Goal: Task Accomplishment & Management: Complete application form

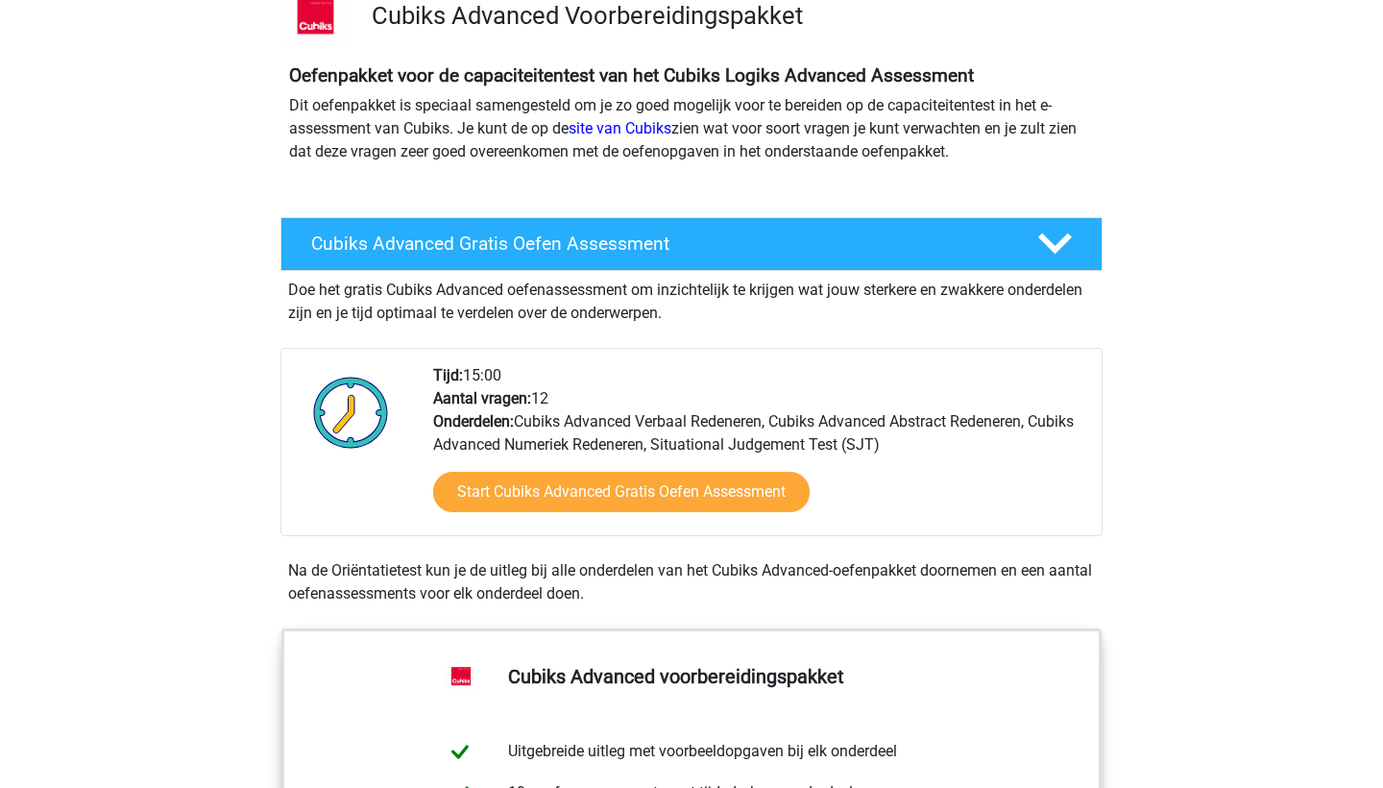
scroll to position [152, 0]
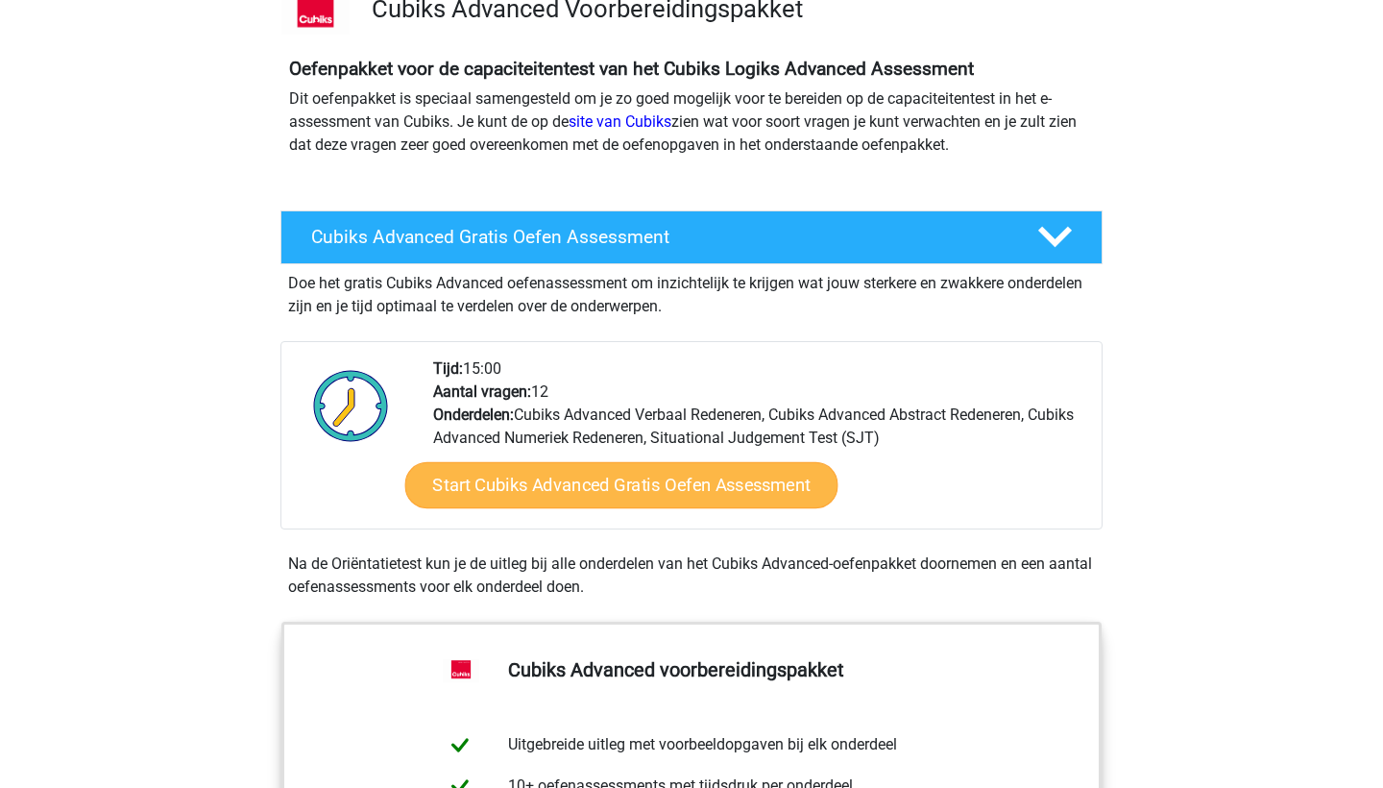
click at [599, 492] on link "Start Cubiks Advanced Gratis Oefen Assessment" at bounding box center [621, 485] width 433 height 46
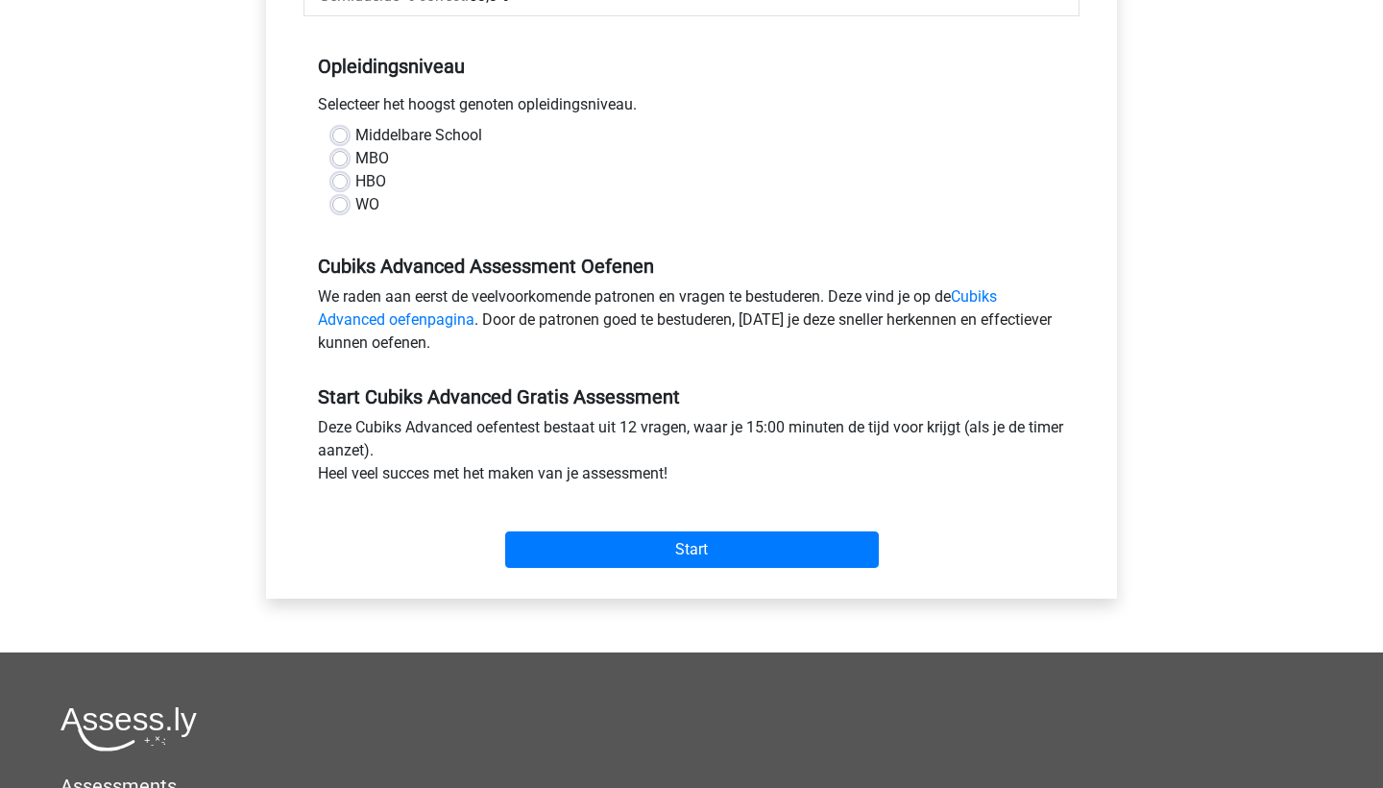
scroll to position [397, 0]
click at [703, 548] on input "Start" at bounding box center [692, 549] width 374 height 37
click at [355, 206] on label "WO" at bounding box center [367, 204] width 24 height 23
click at [344, 206] on input "WO" at bounding box center [339, 202] width 15 height 19
radio input "true"
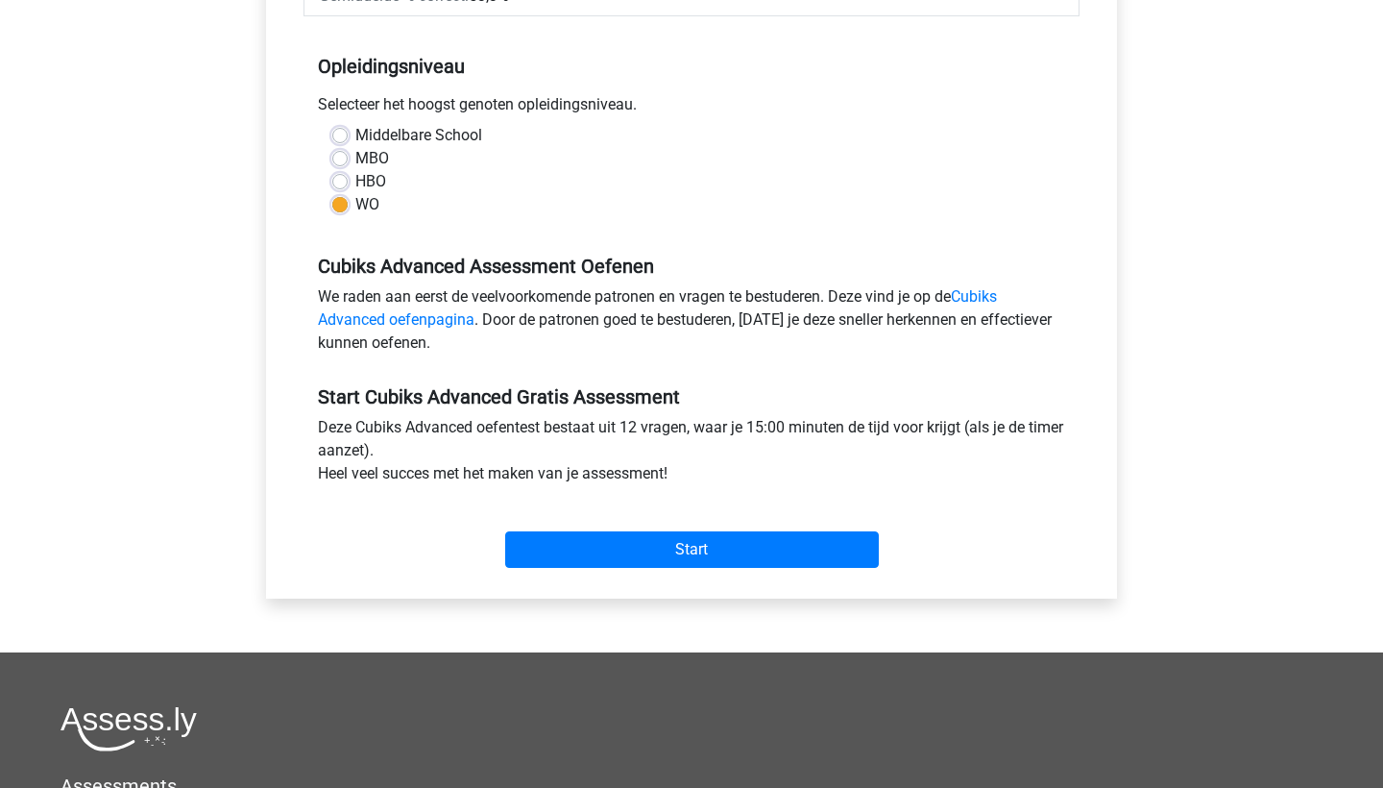
click at [355, 203] on label "WO" at bounding box center [367, 204] width 24 height 23
click at [339, 203] on input "WO" at bounding box center [339, 202] width 15 height 19
click at [722, 548] on input "Start" at bounding box center [692, 549] width 374 height 37
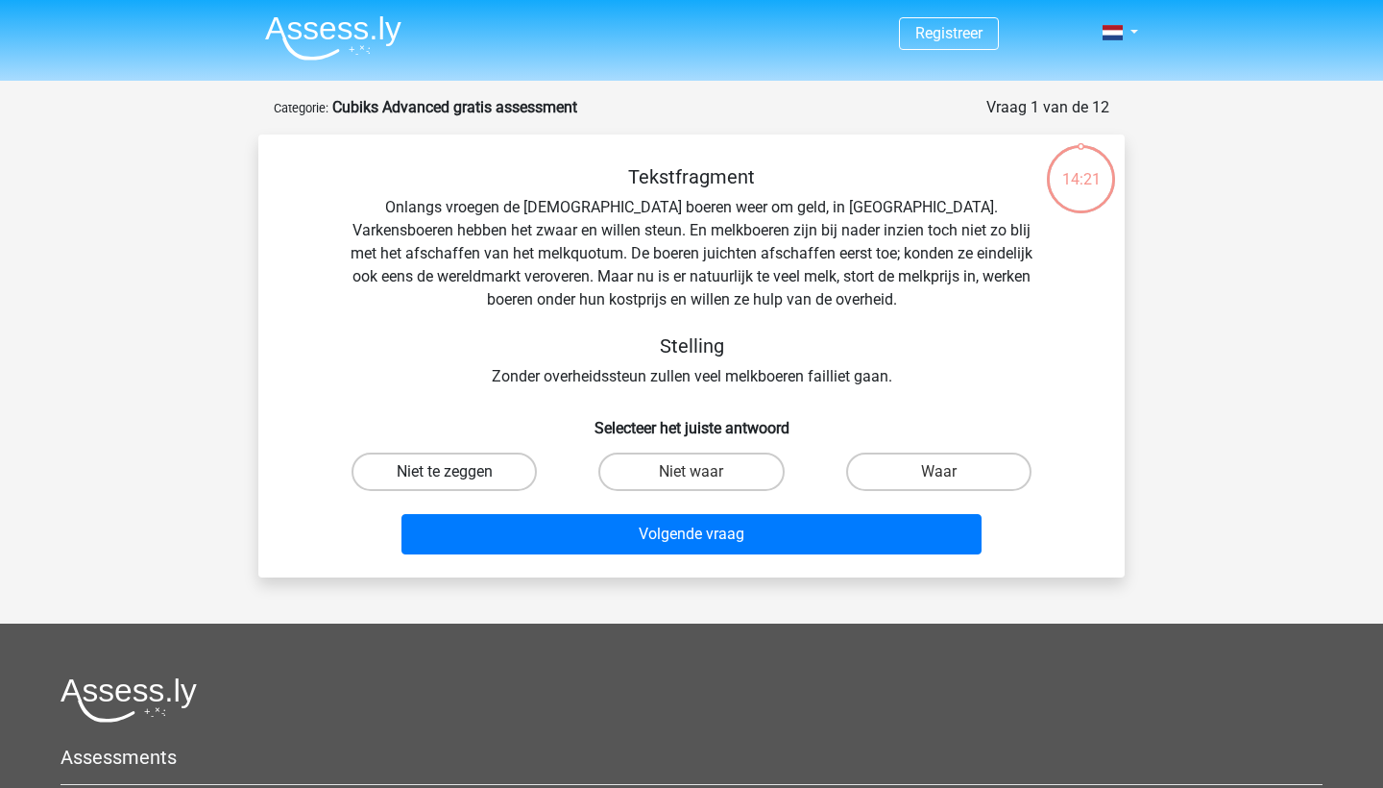
click at [430, 468] on label "Niet te zeggen" at bounding box center [444, 471] width 185 height 38
click at [445, 472] on input "Niet te zeggen" at bounding box center [451, 478] width 12 height 12
radio input "true"
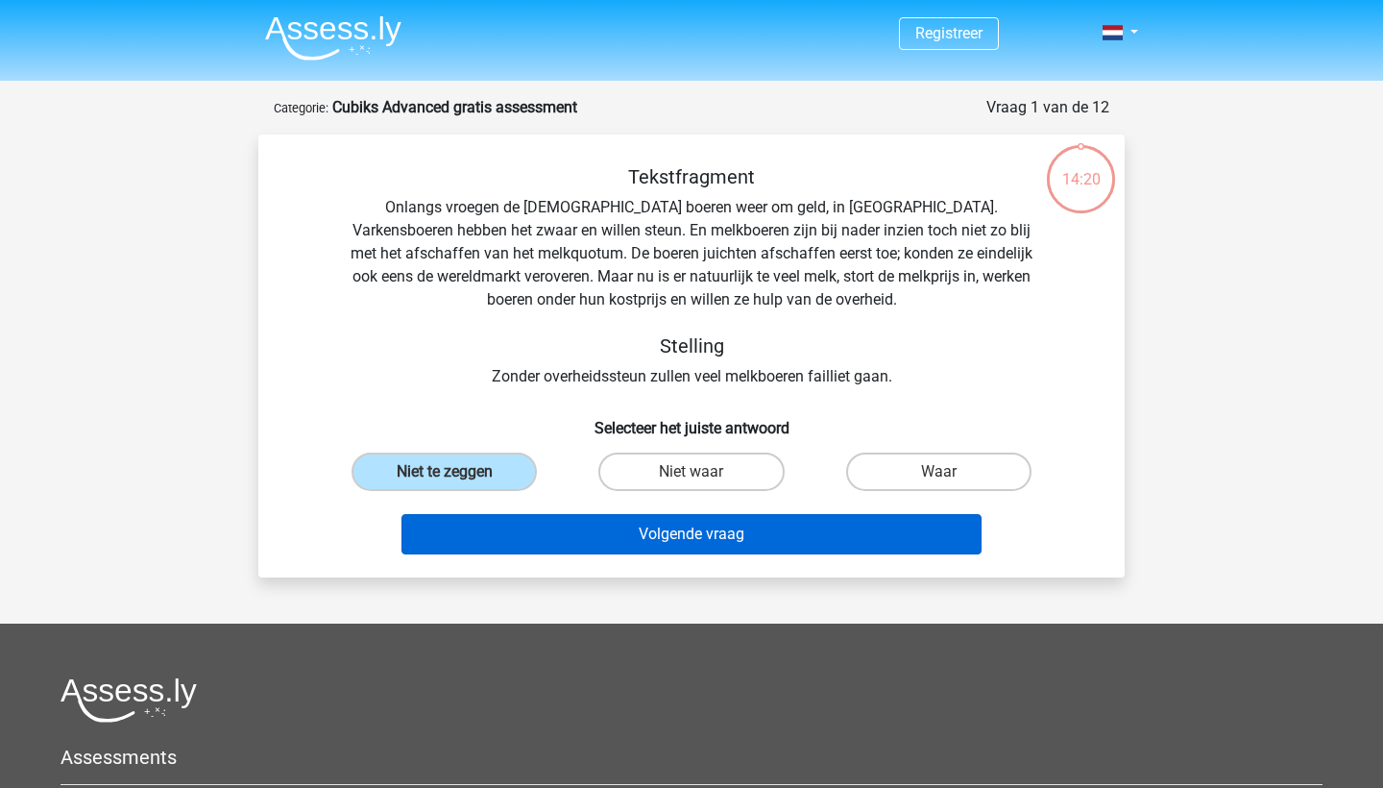
click at [593, 529] on button "Volgende vraag" at bounding box center [692, 534] width 581 height 40
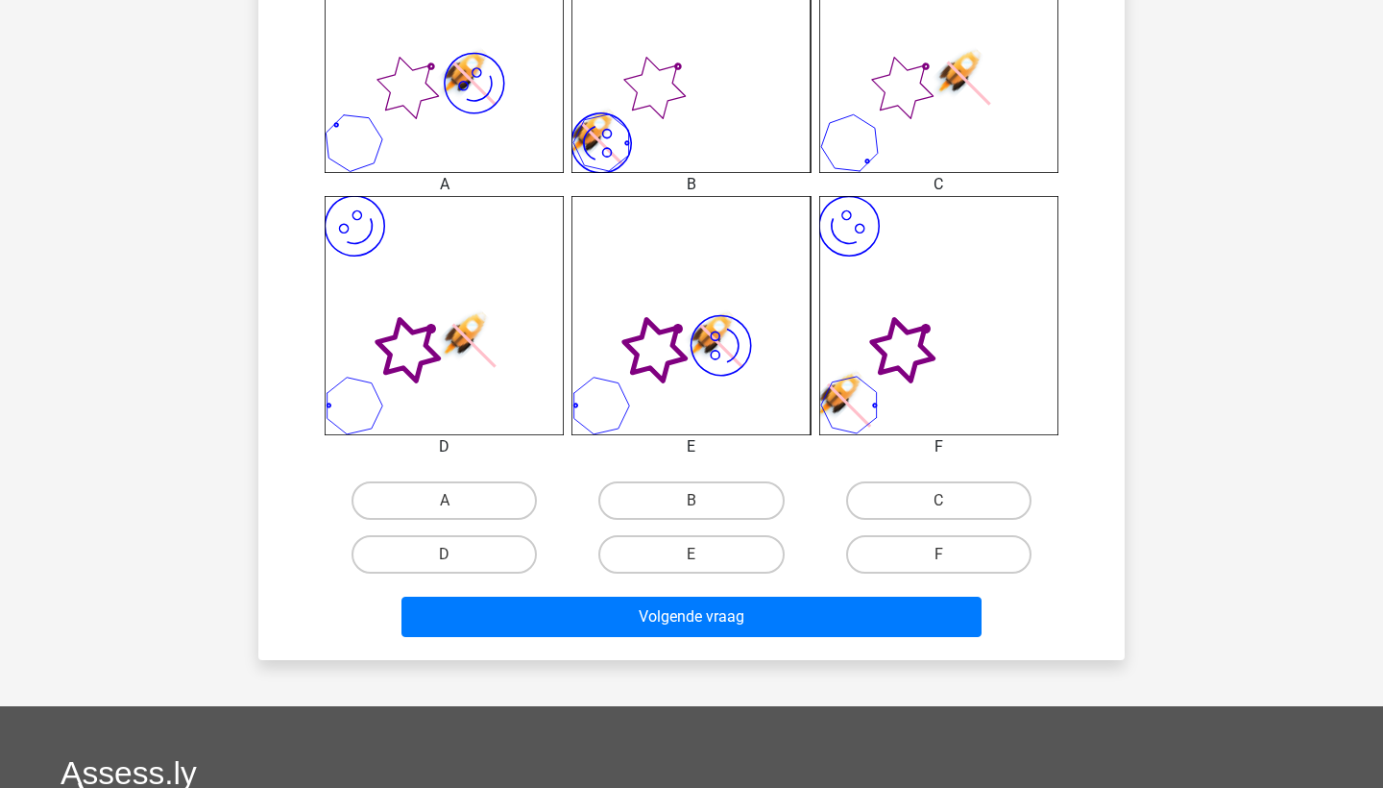
scroll to position [849, 0]
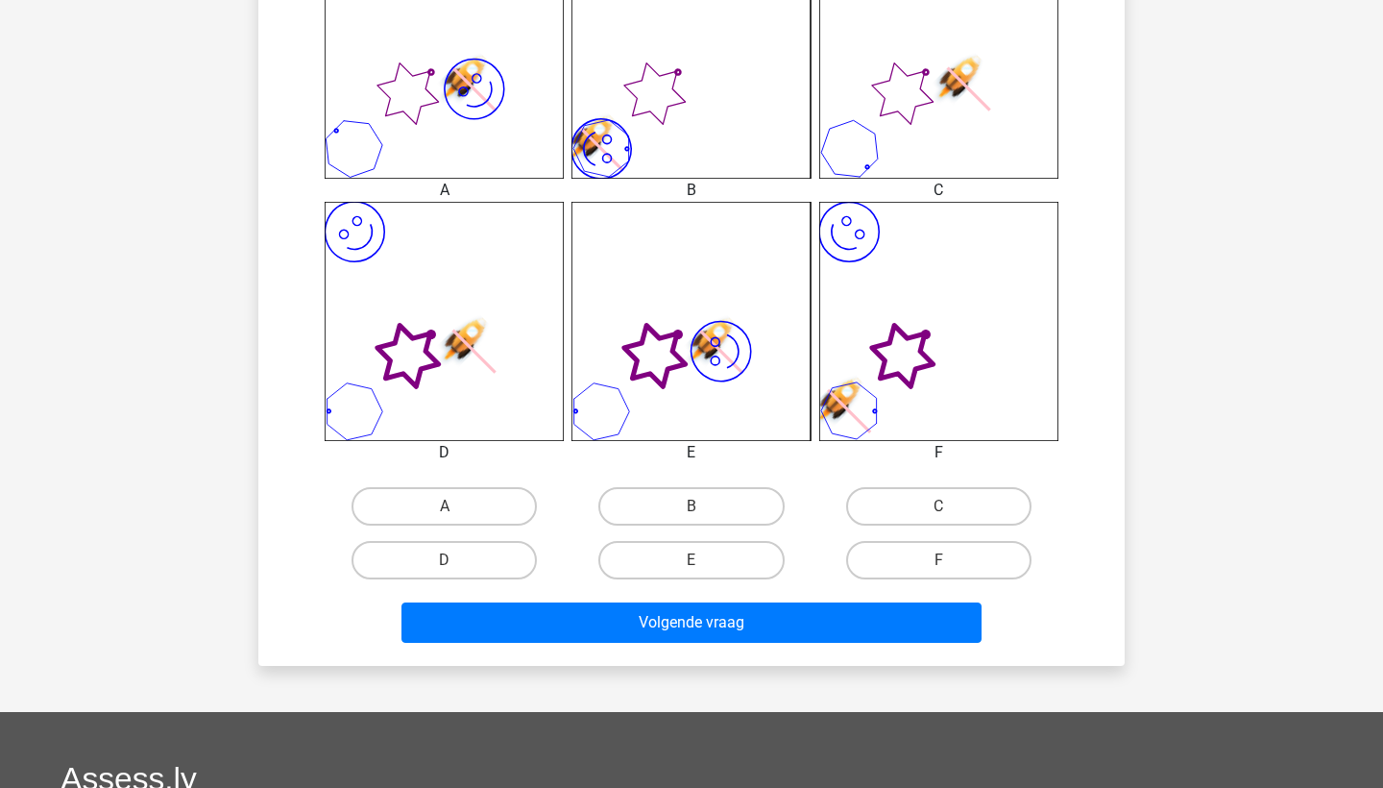
click at [446, 560] on input "D" at bounding box center [451, 566] width 12 height 12
radio input "true"
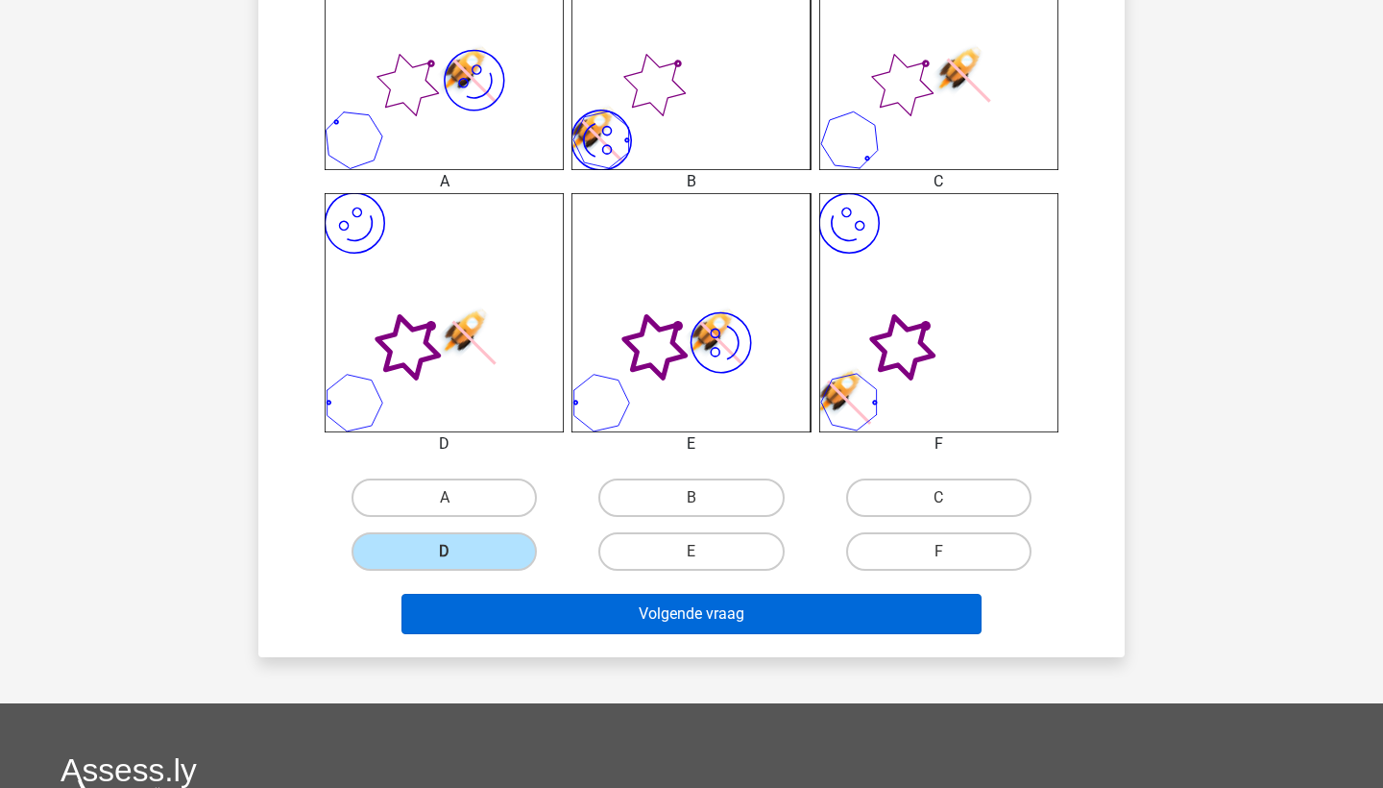
click at [652, 615] on button "Volgende vraag" at bounding box center [692, 614] width 581 height 40
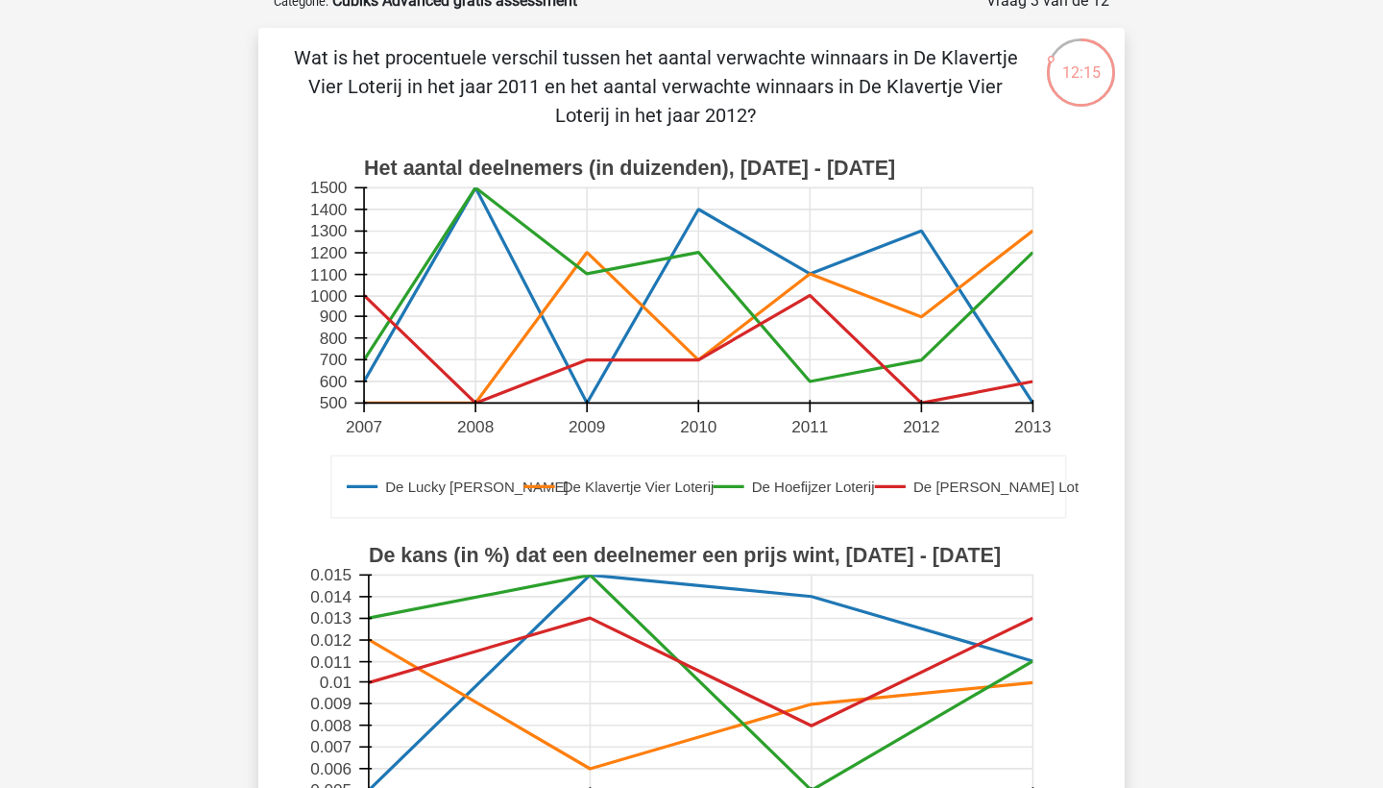
scroll to position [103, 0]
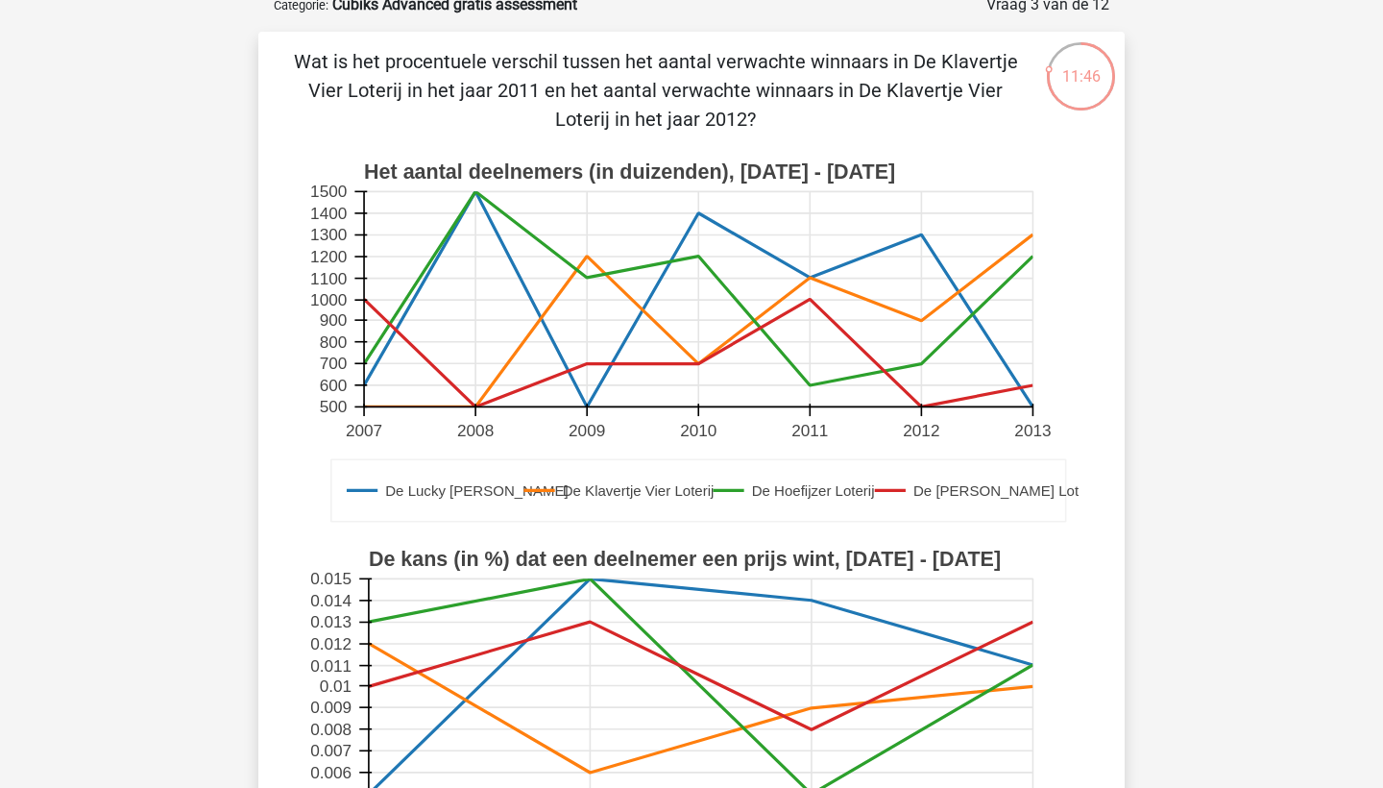
drag, startPoint x: 765, startPoint y: 122, endPoint x: 294, endPoint y: 43, distance: 477.3
click at [294, 42] on div "Wat is het procentuele verschil tussen het aantal verwachte winnaars in De Klav…" at bounding box center [691, 591] width 867 height 1119
copy p "Wat is het procentuele verschil tussen het aantal verwachte winnaars in De Klav…"
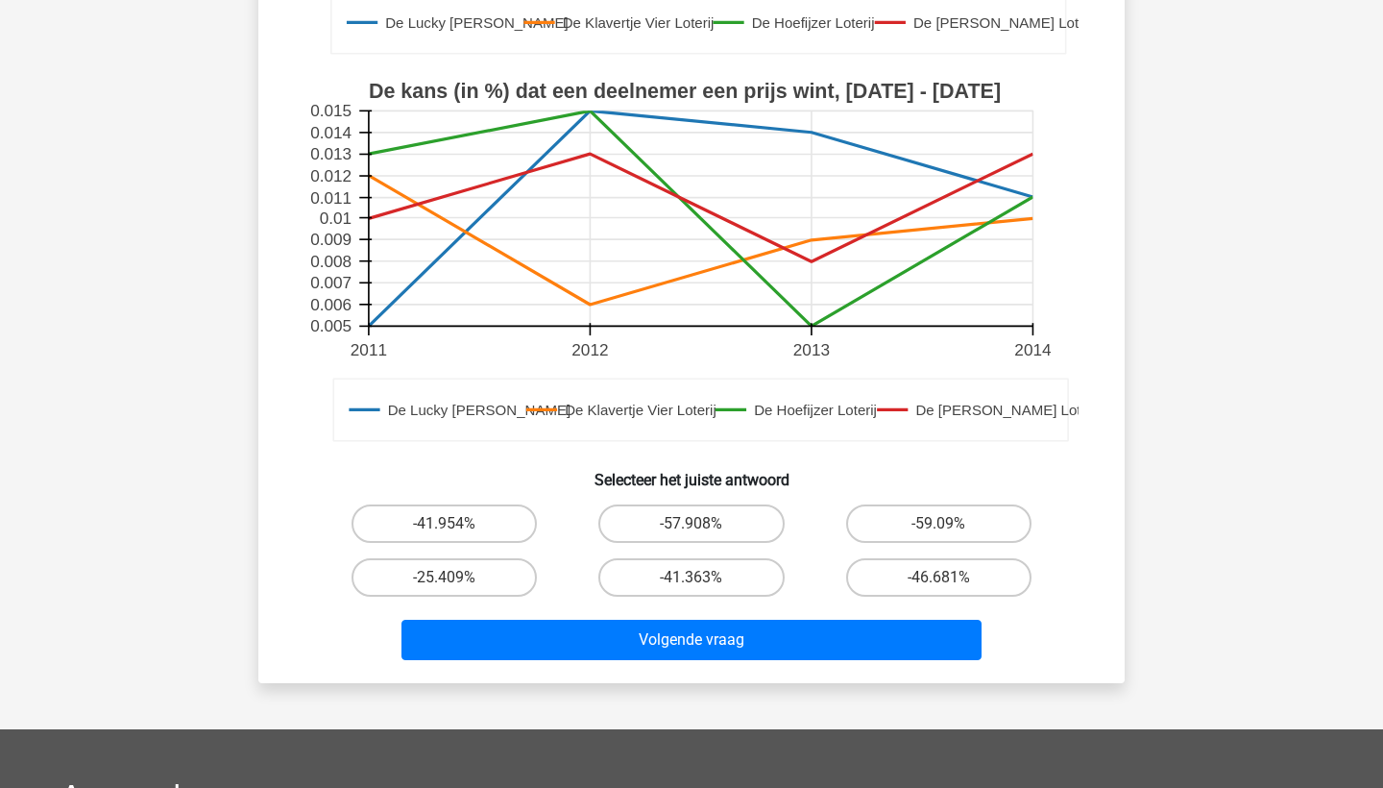
scroll to position [593, 0]
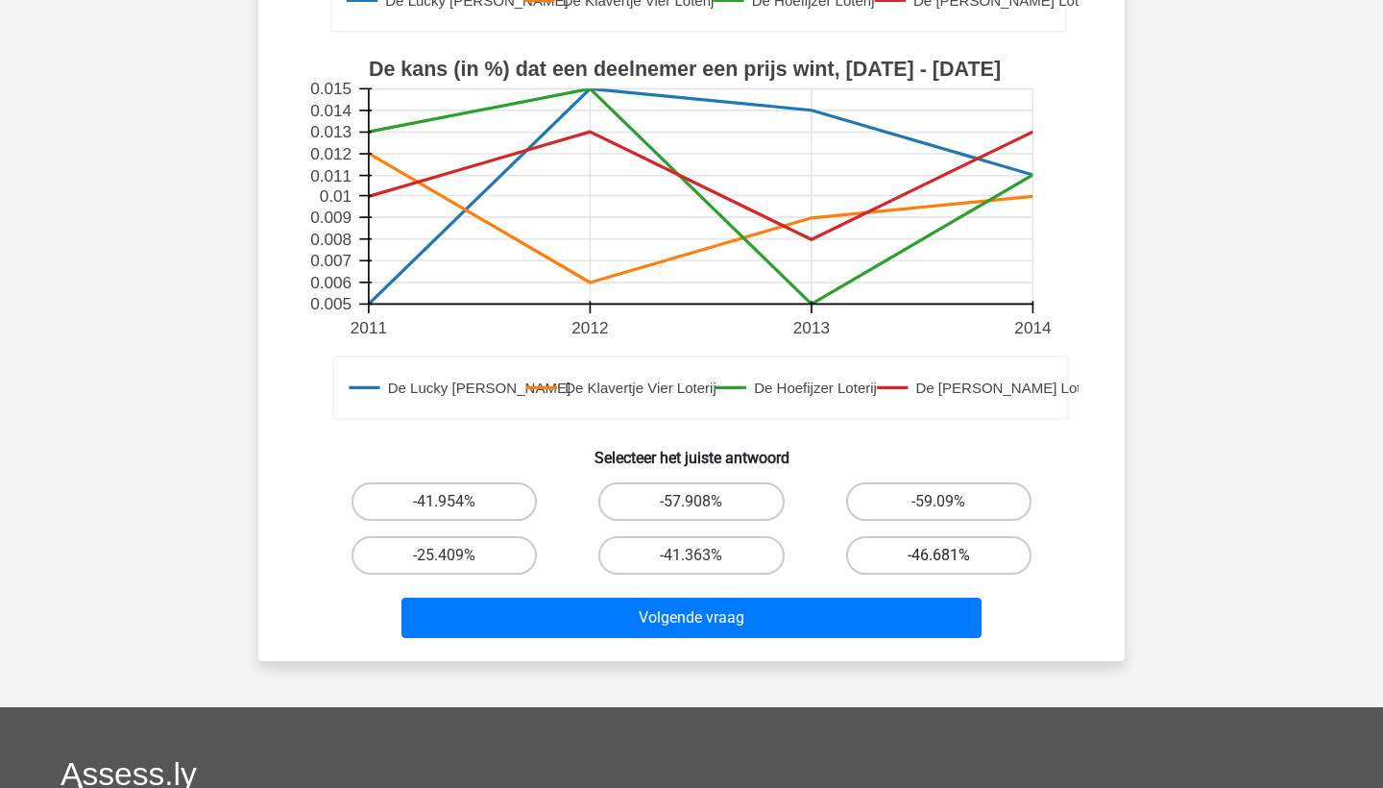
click at [940, 553] on label "-46.681%" at bounding box center [938, 555] width 185 height 38
click at [940, 555] on input "-46.681%" at bounding box center [945, 561] width 12 height 12
radio input "true"
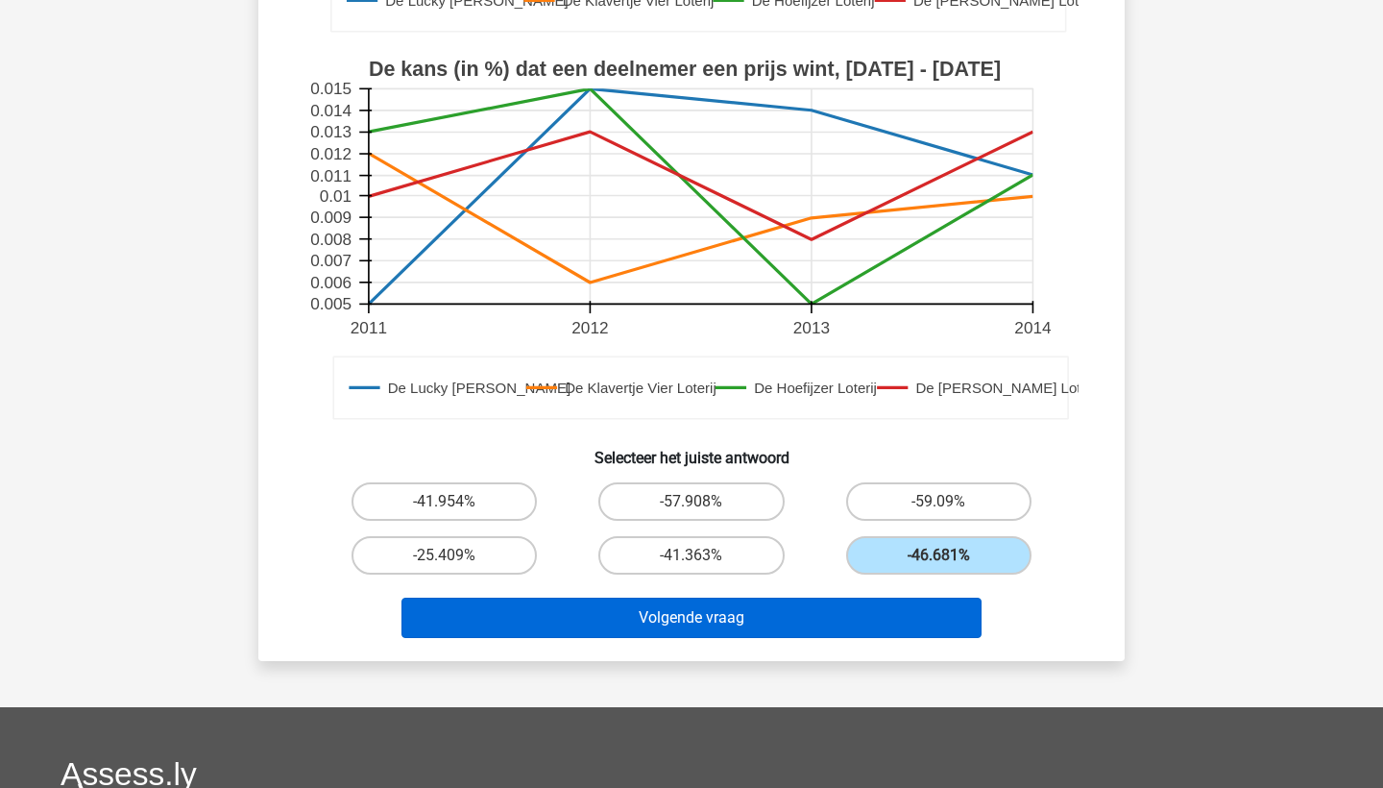
click at [740, 607] on button "Volgende vraag" at bounding box center [692, 618] width 581 height 40
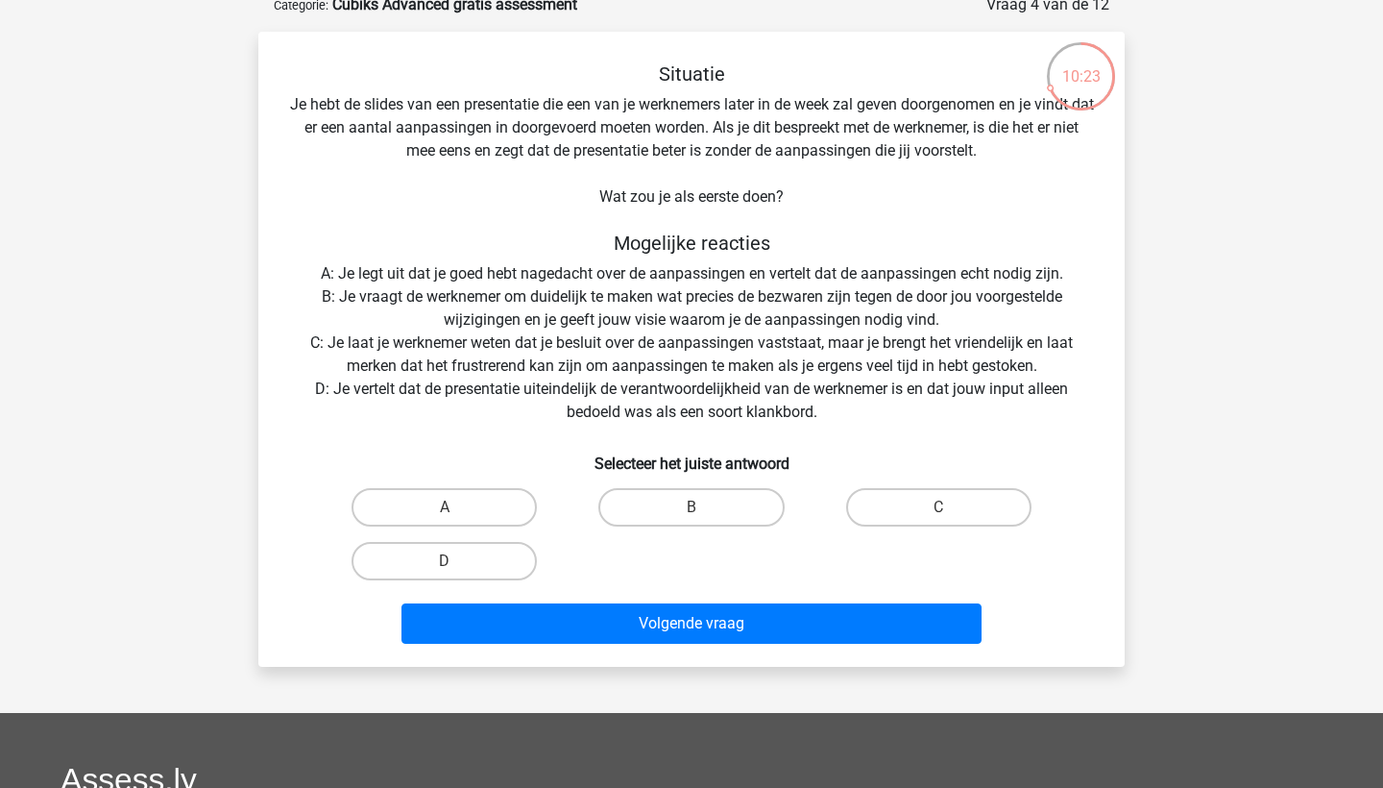
scroll to position [118, 0]
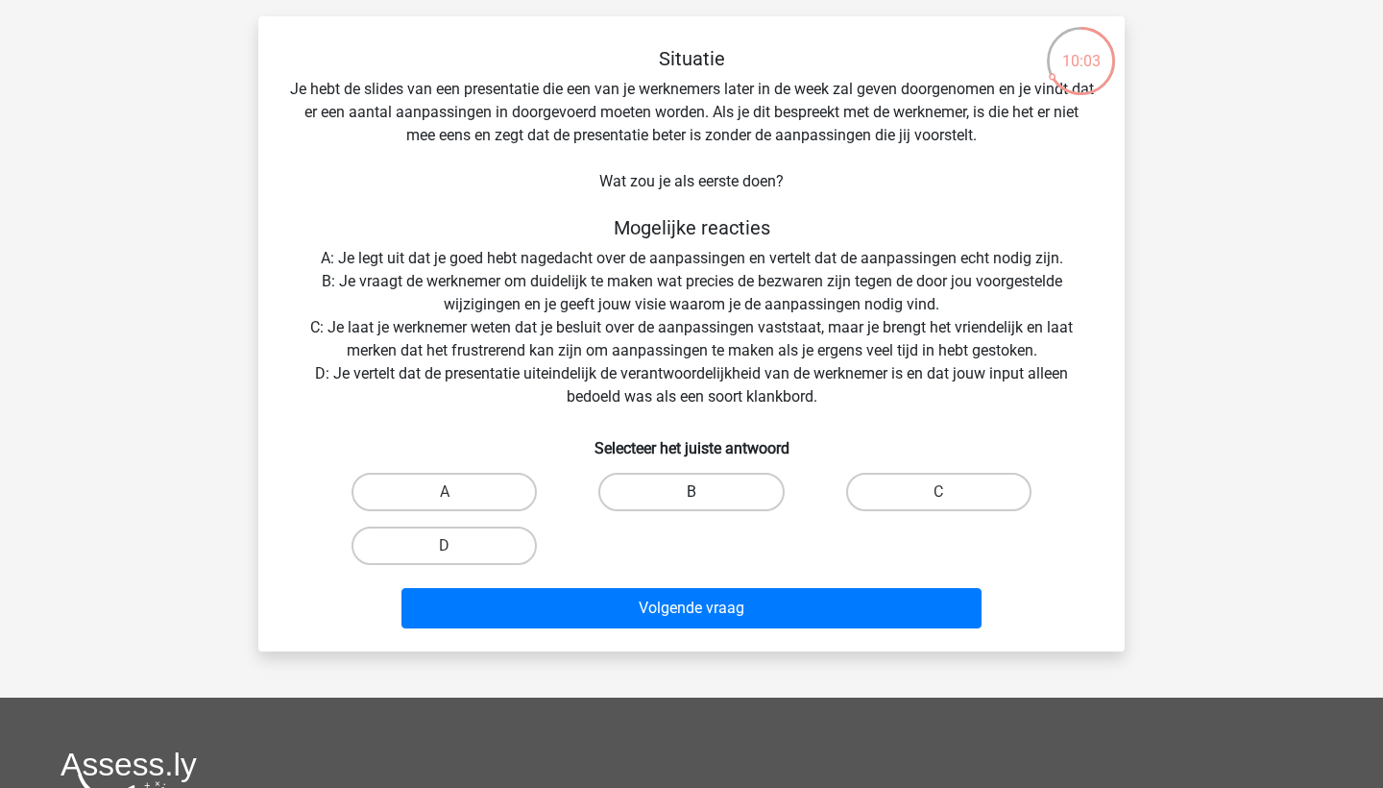
click at [671, 492] on label "B" at bounding box center [691, 492] width 185 height 38
click at [692, 492] on input "B" at bounding box center [698, 498] width 12 height 12
radio input "true"
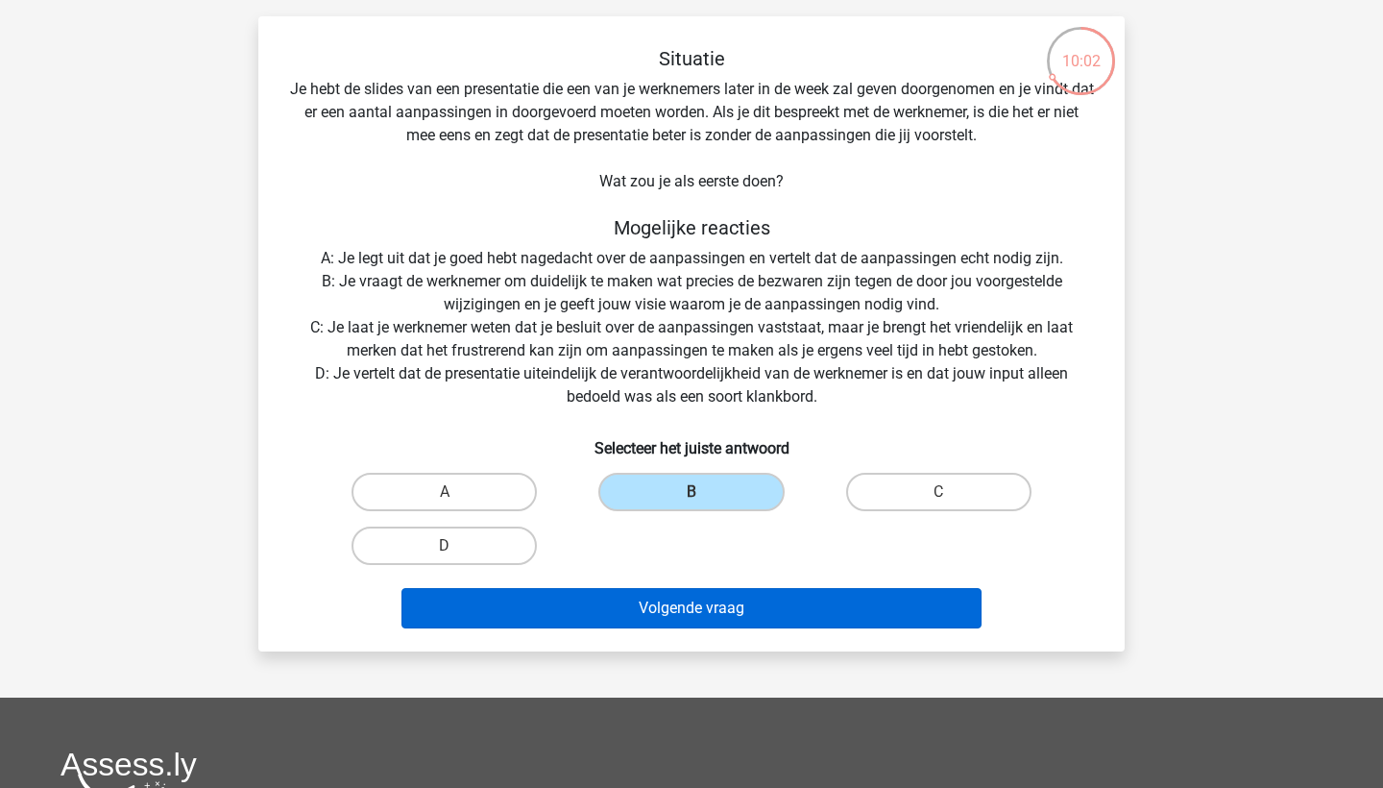
click at [693, 618] on button "Volgende vraag" at bounding box center [692, 608] width 581 height 40
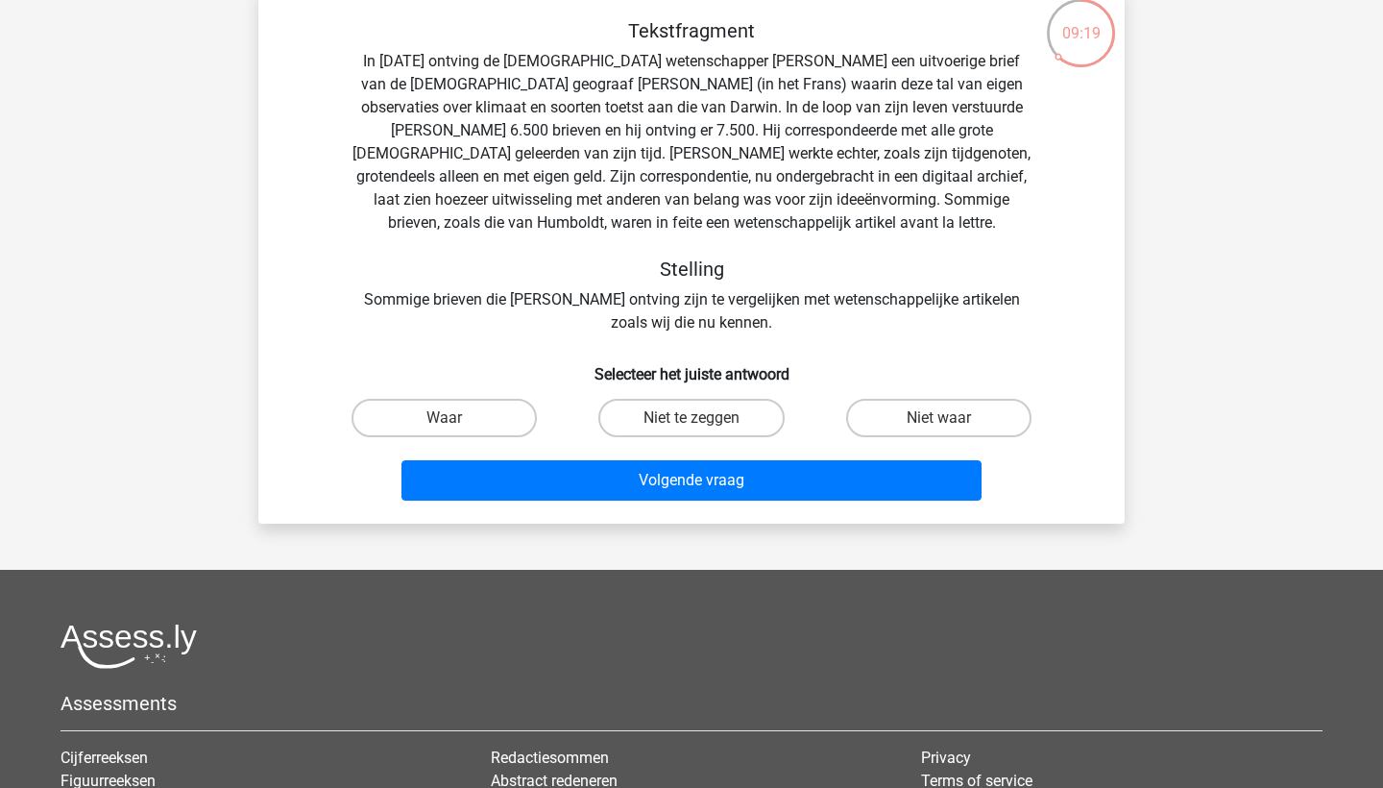
scroll to position [150, 0]
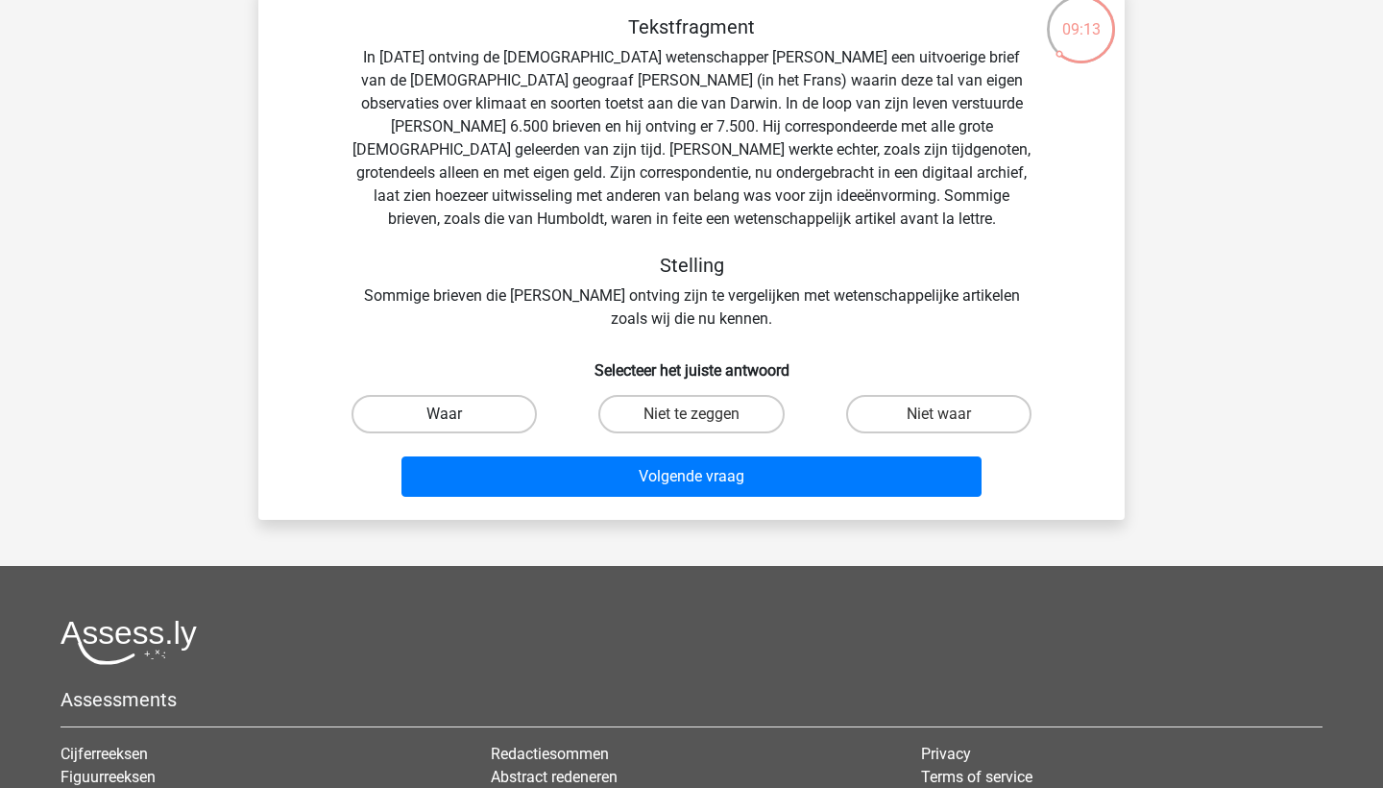
click at [465, 411] on label "Waar" at bounding box center [444, 414] width 185 height 38
click at [457, 414] on input "Waar" at bounding box center [451, 420] width 12 height 12
radio input "true"
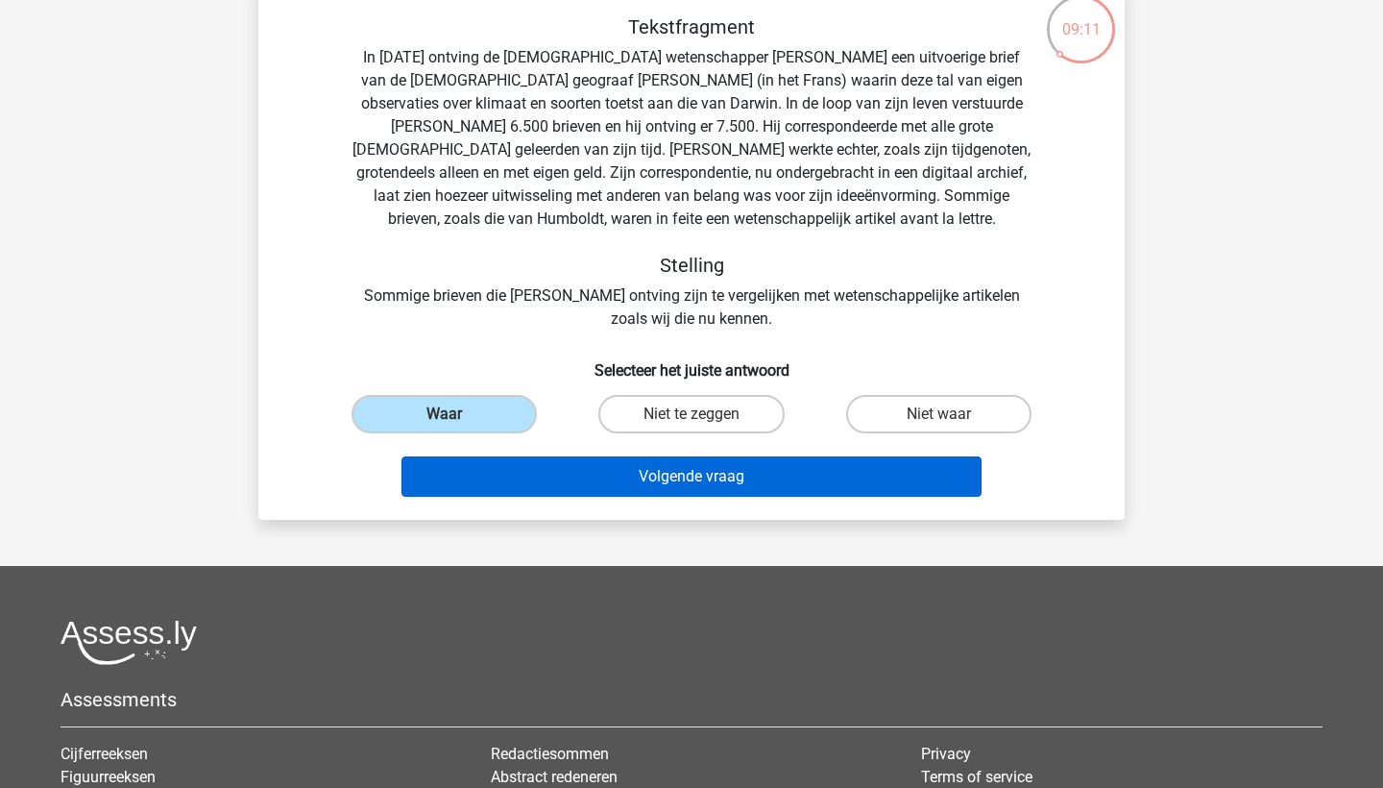
click at [622, 472] on button "Volgende vraag" at bounding box center [692, 476] width 581 height 40
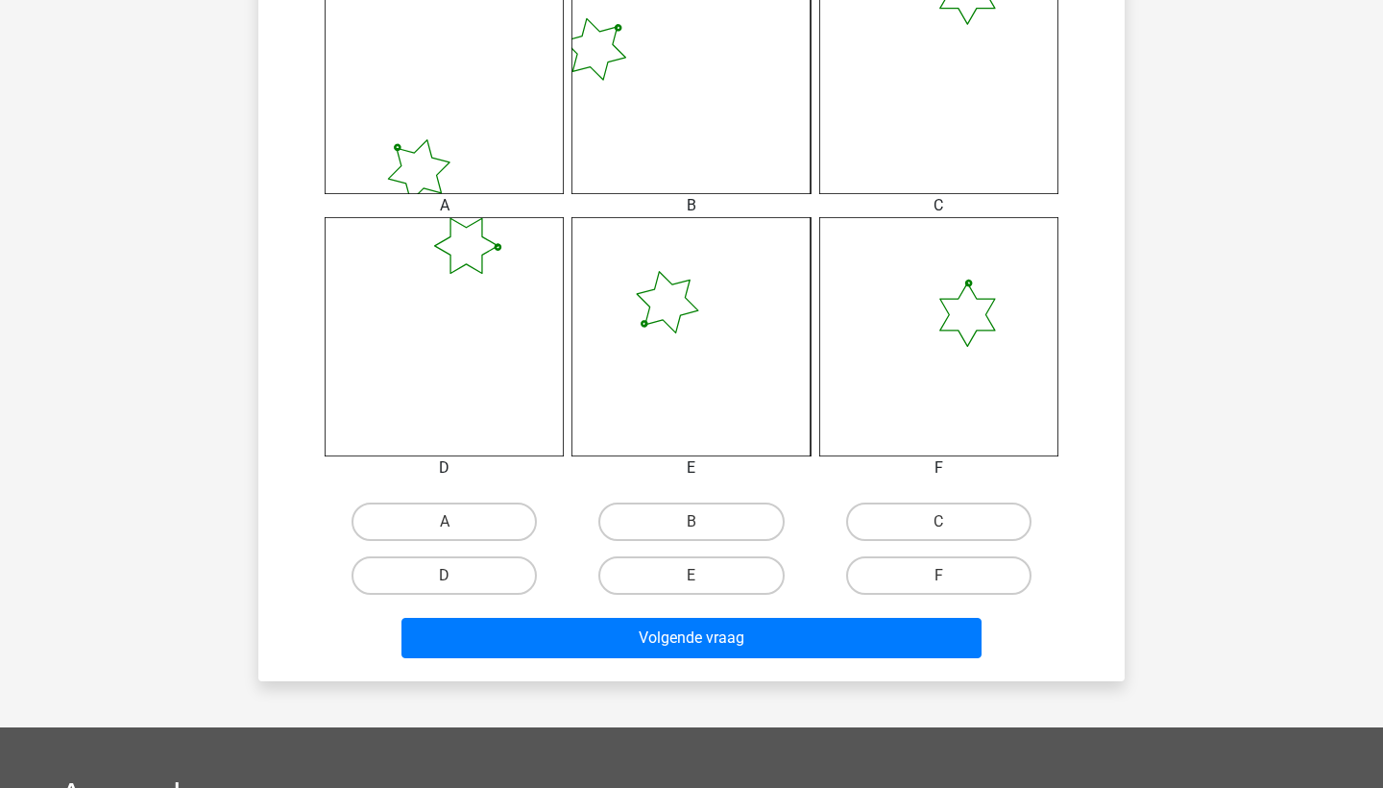
scroll to position [869, 0]
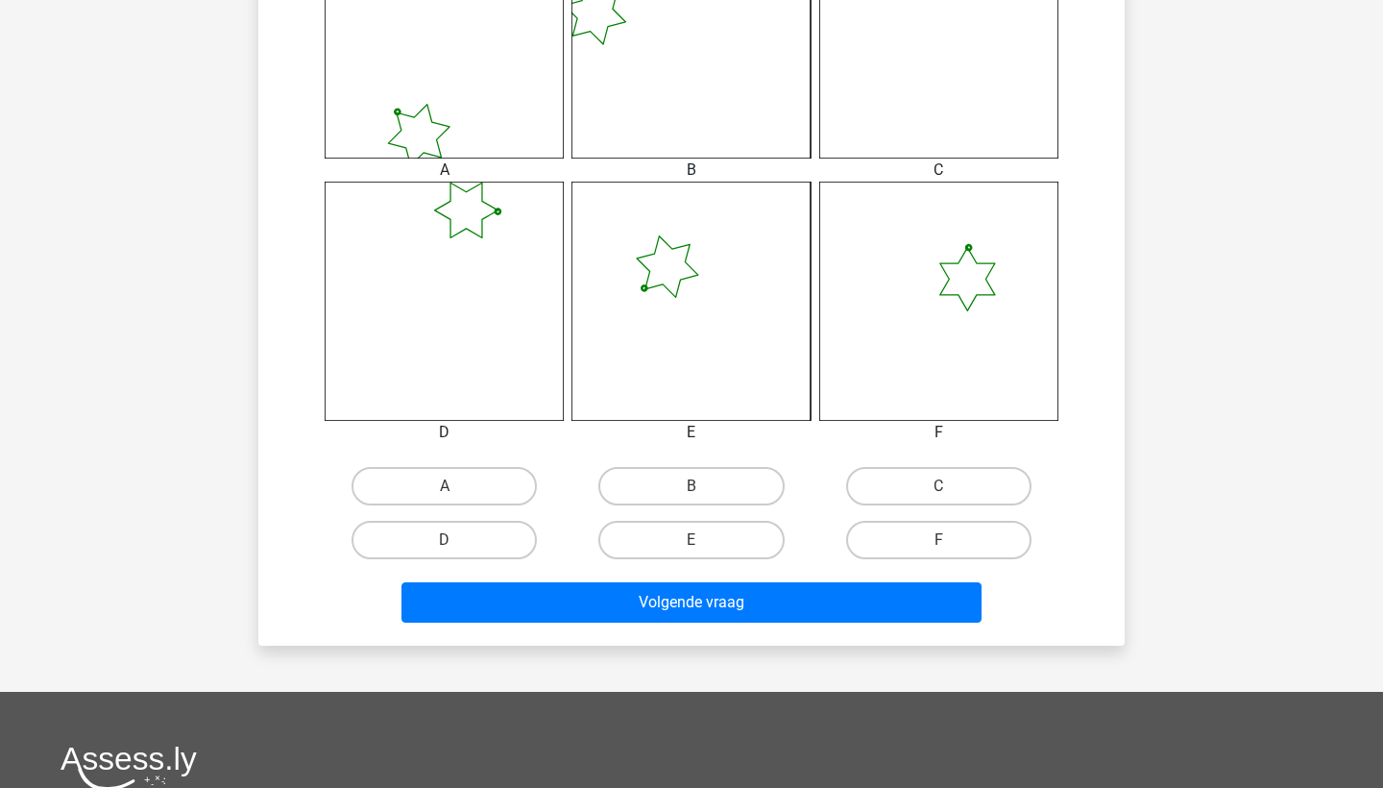
click at [450, 489] on input "A" at bounding box center [451, 492] width 12 height 12
radio input "true"
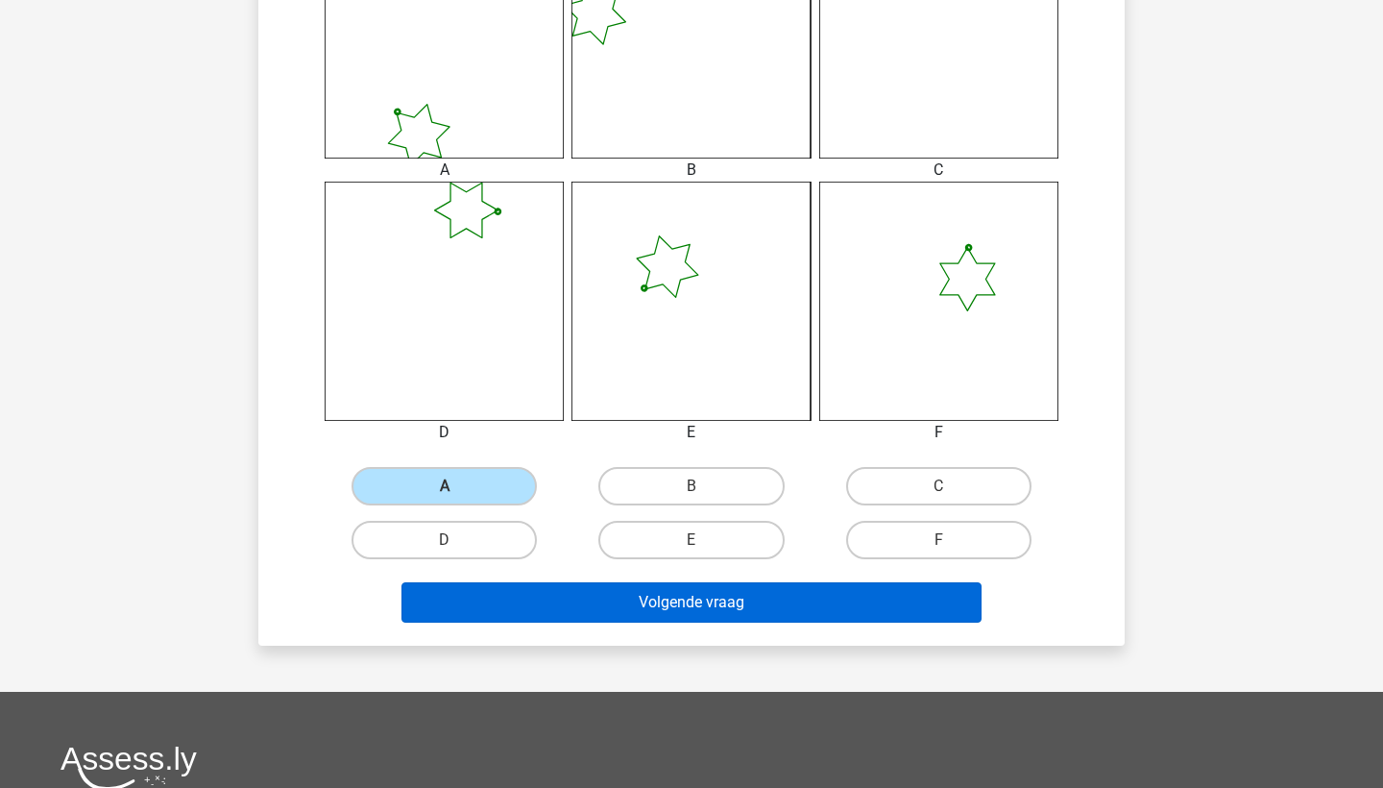
click at [644, 606] on button "Volgende vraag" at bounding box center [692, 602] width 581 height 40
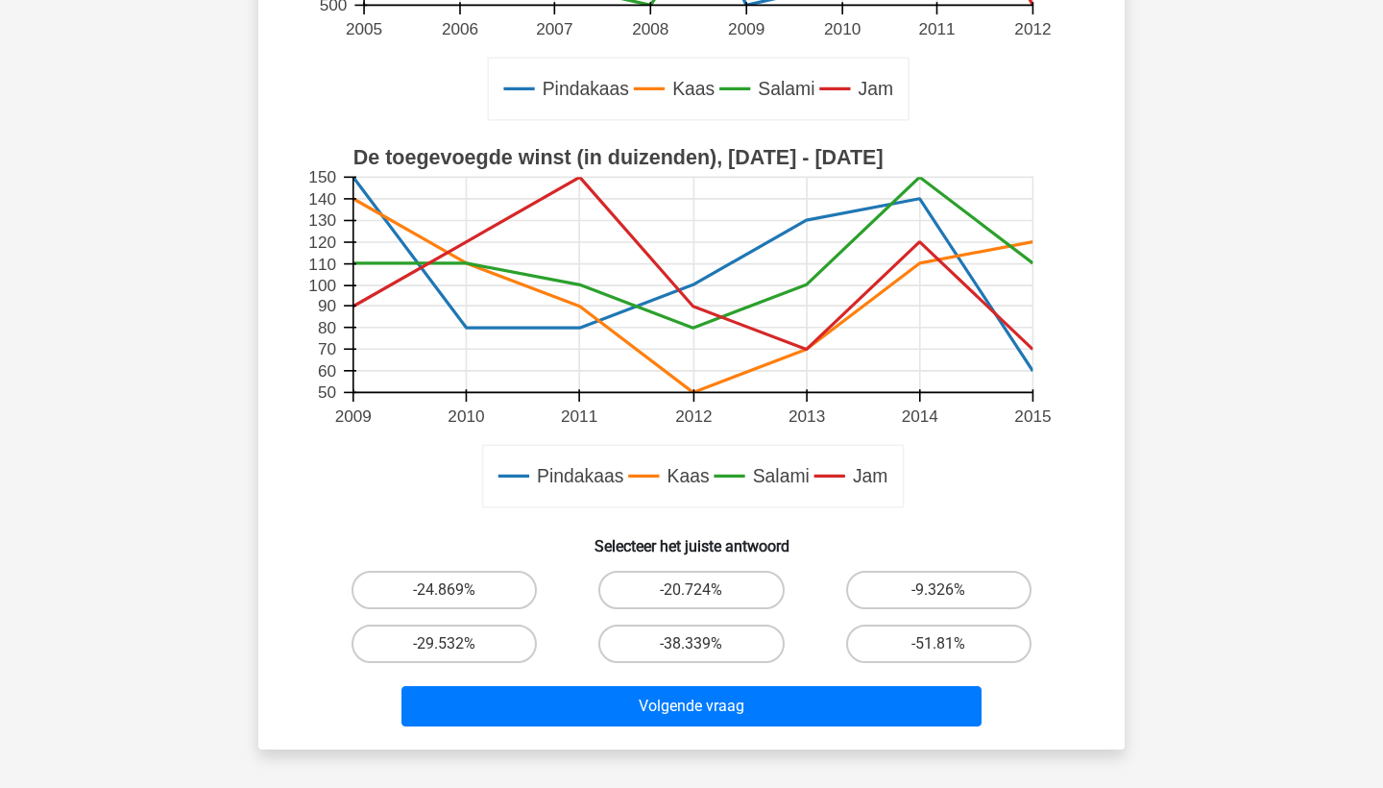
scroll to position [496, 0]
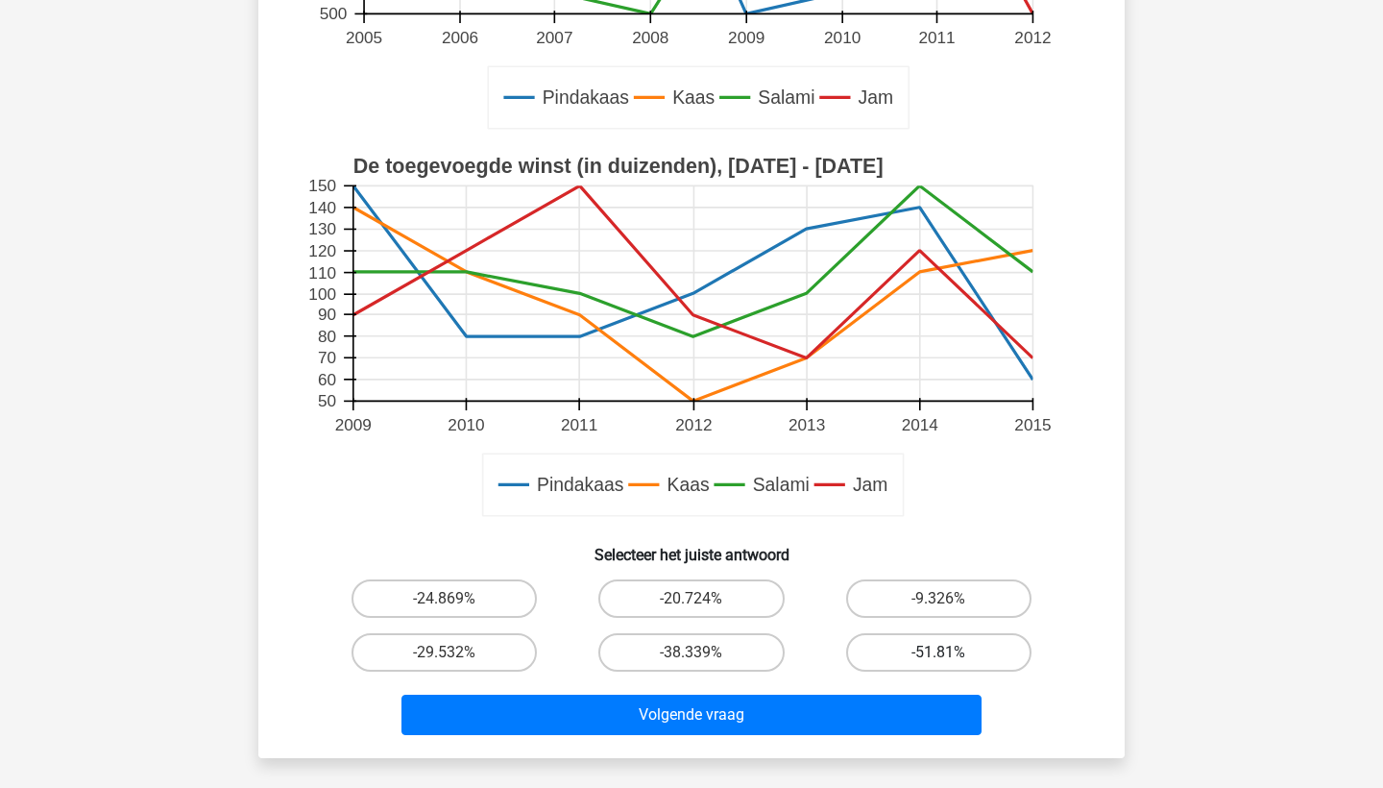
click at [964, 653] on label "-51.81%" at bounding box center [938, 652] width 185 height 38
click at [951, 653] on input "-51.81%" at bounding box center [945, 658] width 12 height 12
radio input "true"
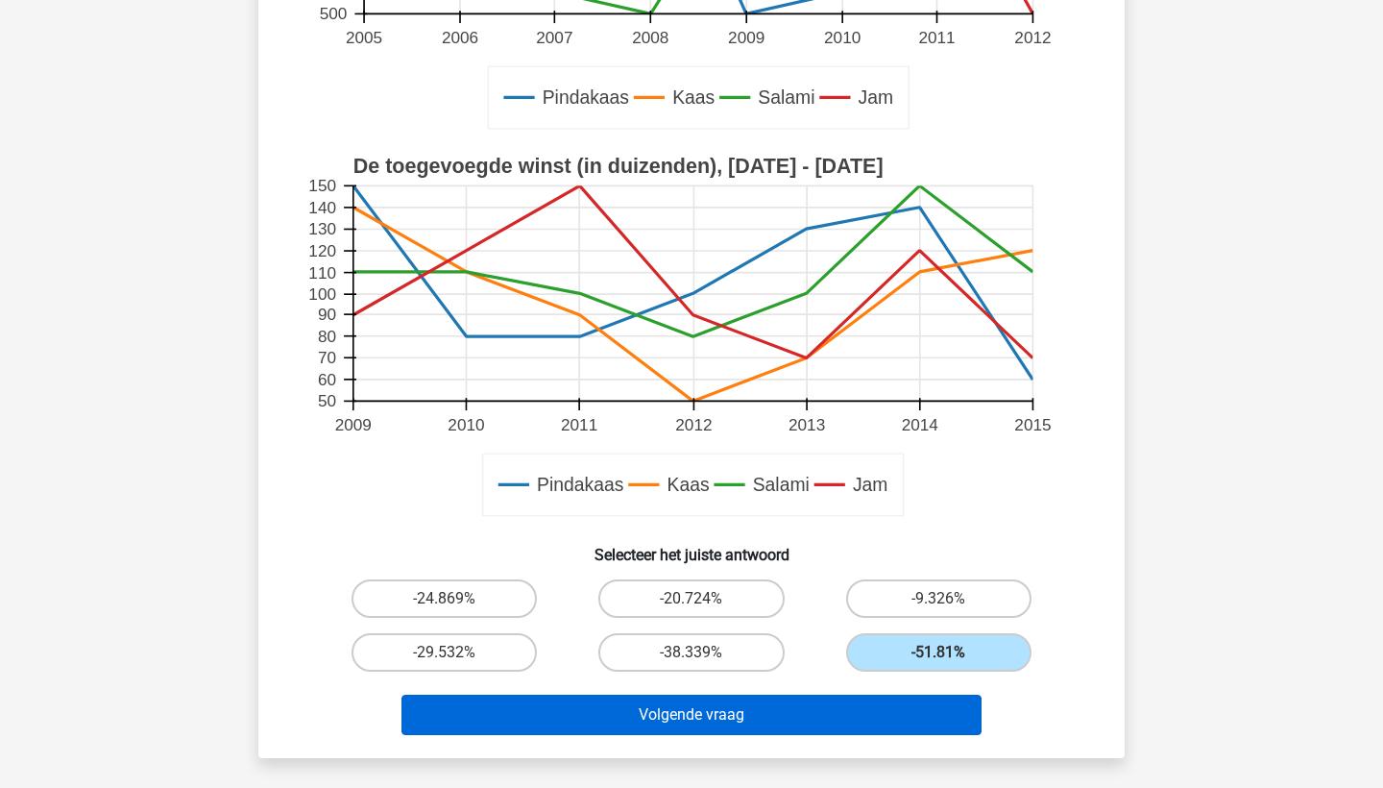
click at [666, 721] on button "Volgende vraag" at bounding box center [692, 715] width 581 height 40
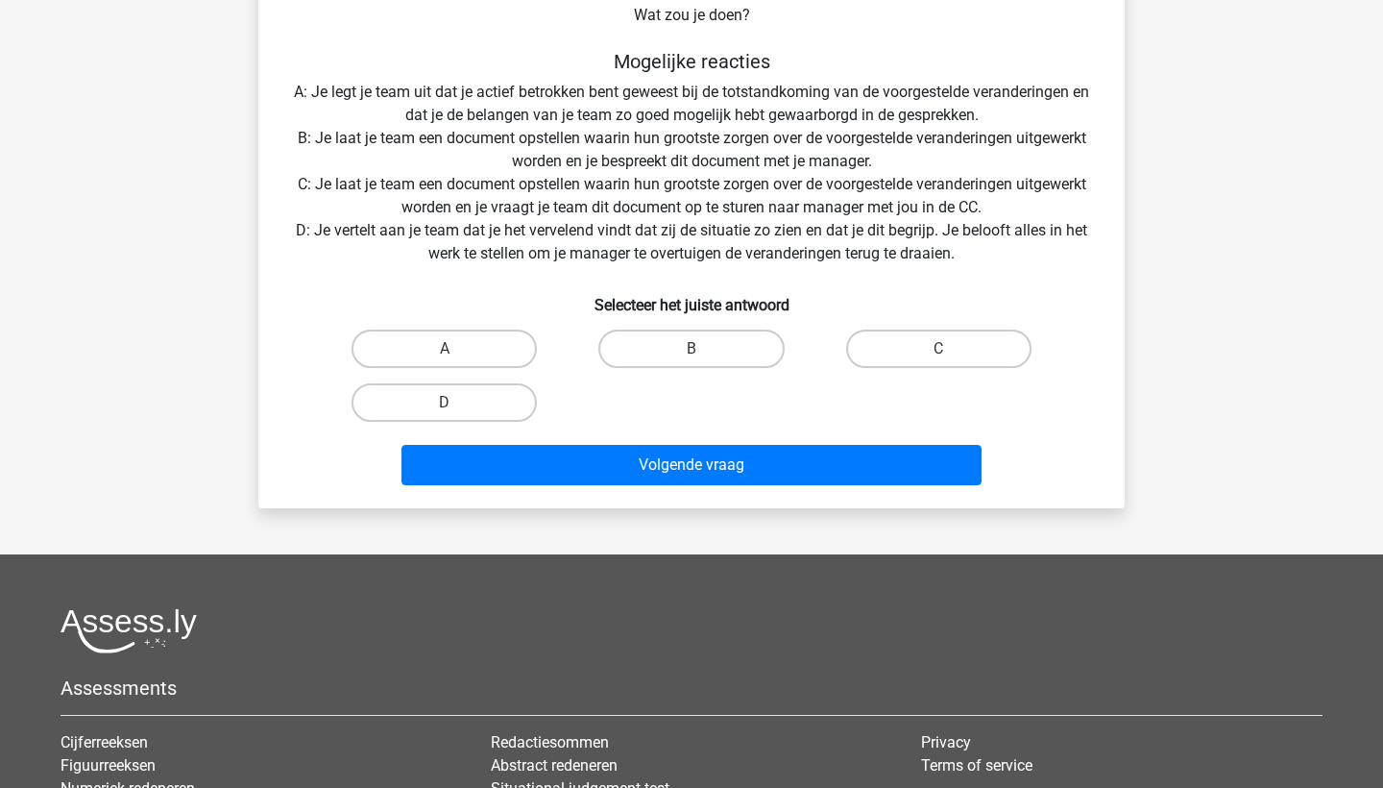
scroll to position [401, 0]
click at [672, 356] on label "B" at bounding box center [691, 348] width 185 height 38
click at [692, 356] on input "B" at bounding box center [698, 354] width 12 height 12
radio input "true"
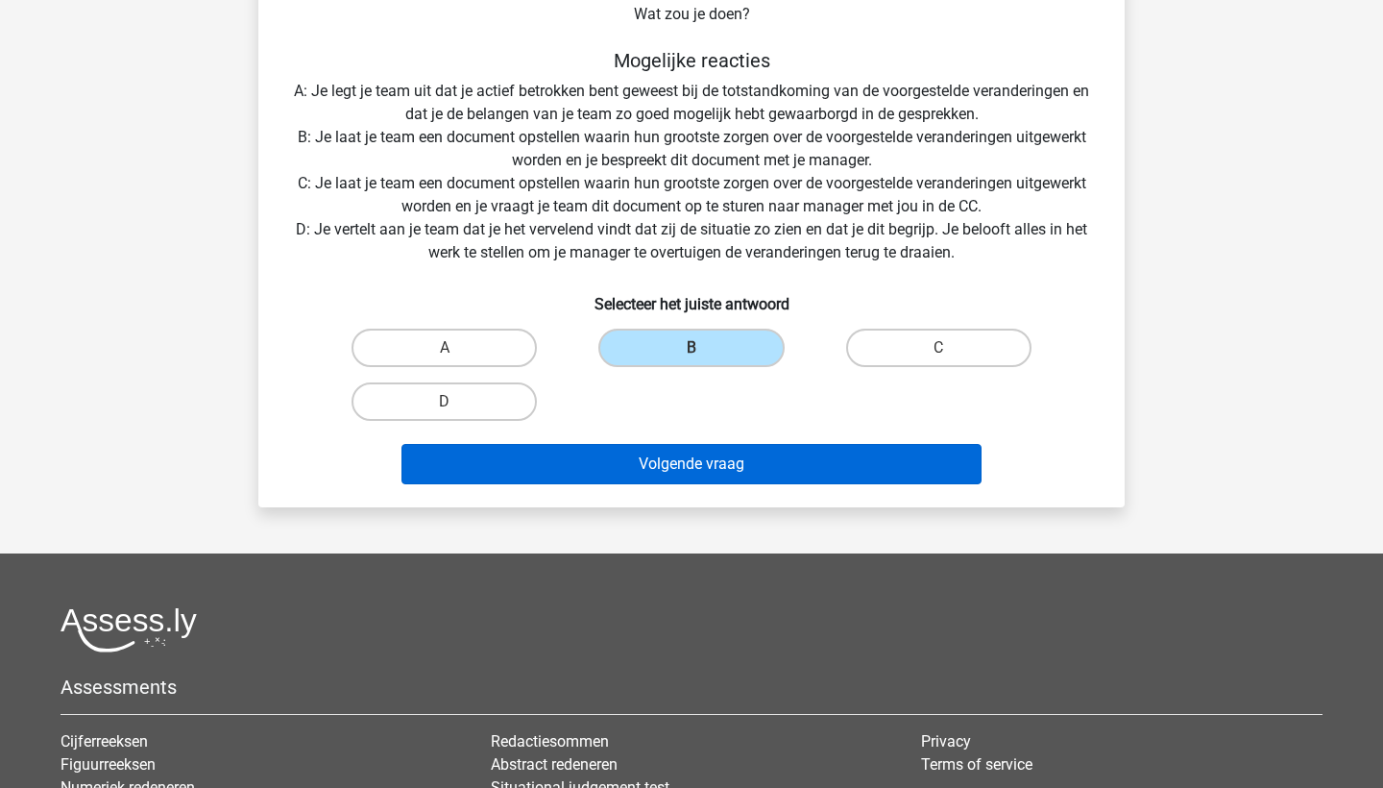
click at [715, 470] on button "Volgende vraag" at bounding box center [692, 464] width 581 height 40
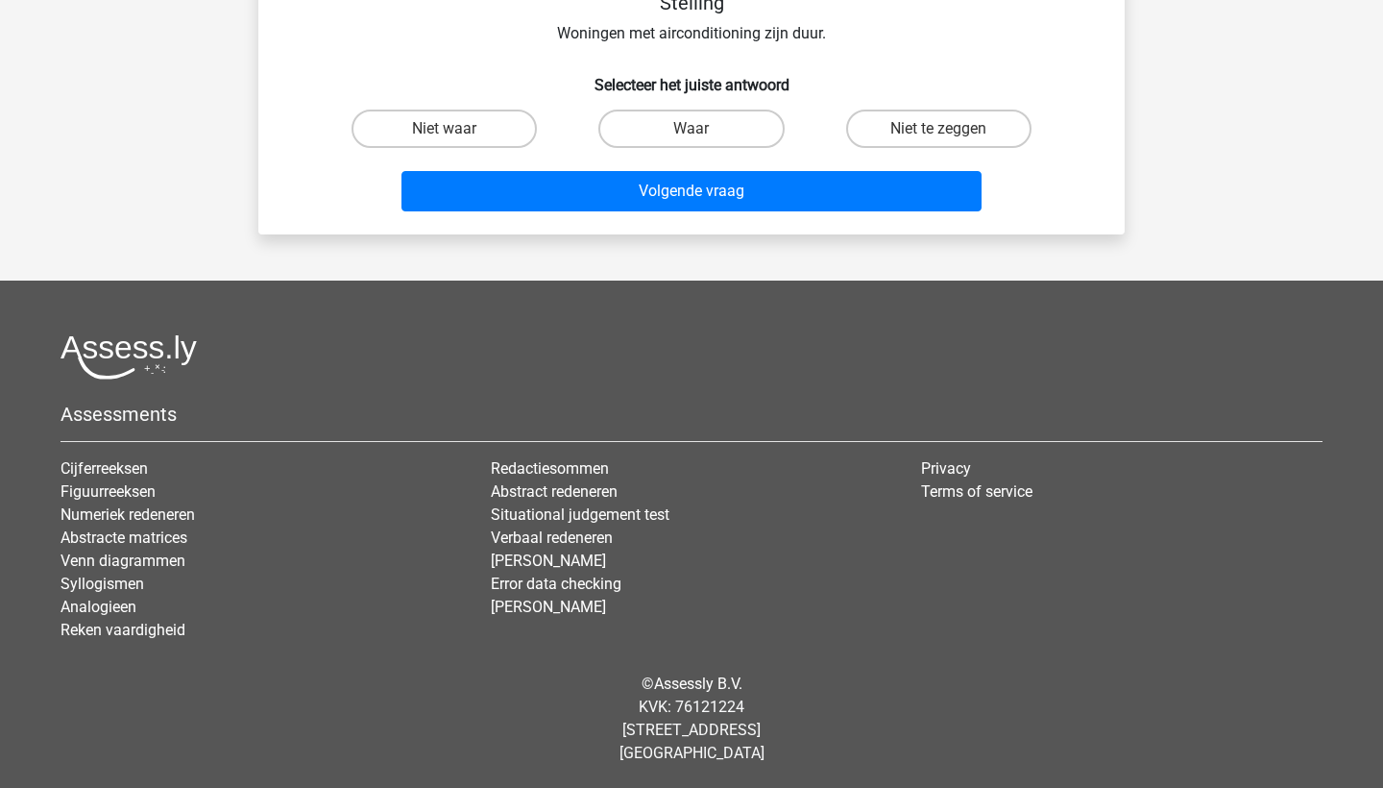
scroll to position [96, 0]
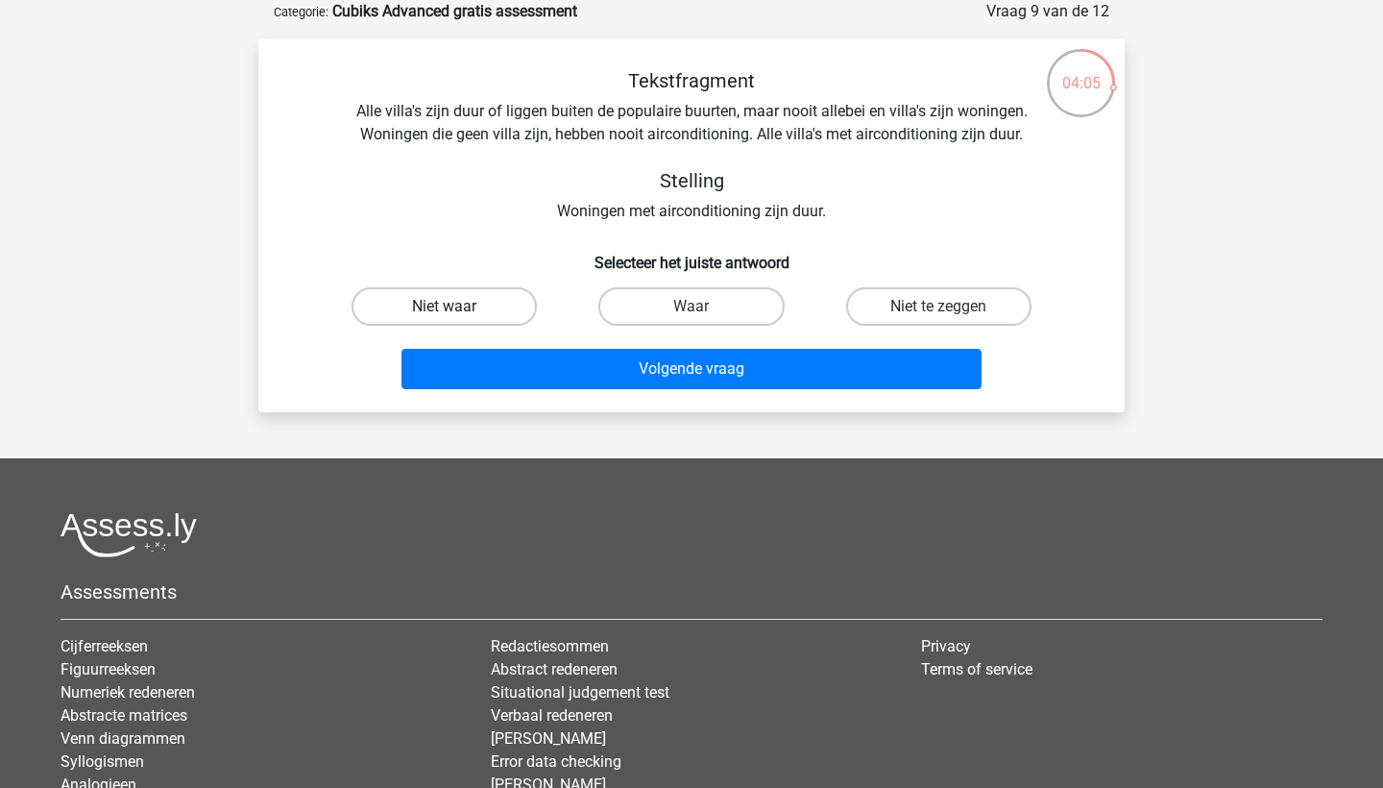
click at [474, 313] on label "Niet waar" at bounding box center [444, 306] width 185 height 38
click at [457, 313] on input "Niet waar" at bounding box center [451, 312] width 12 height 12
radio input "true"
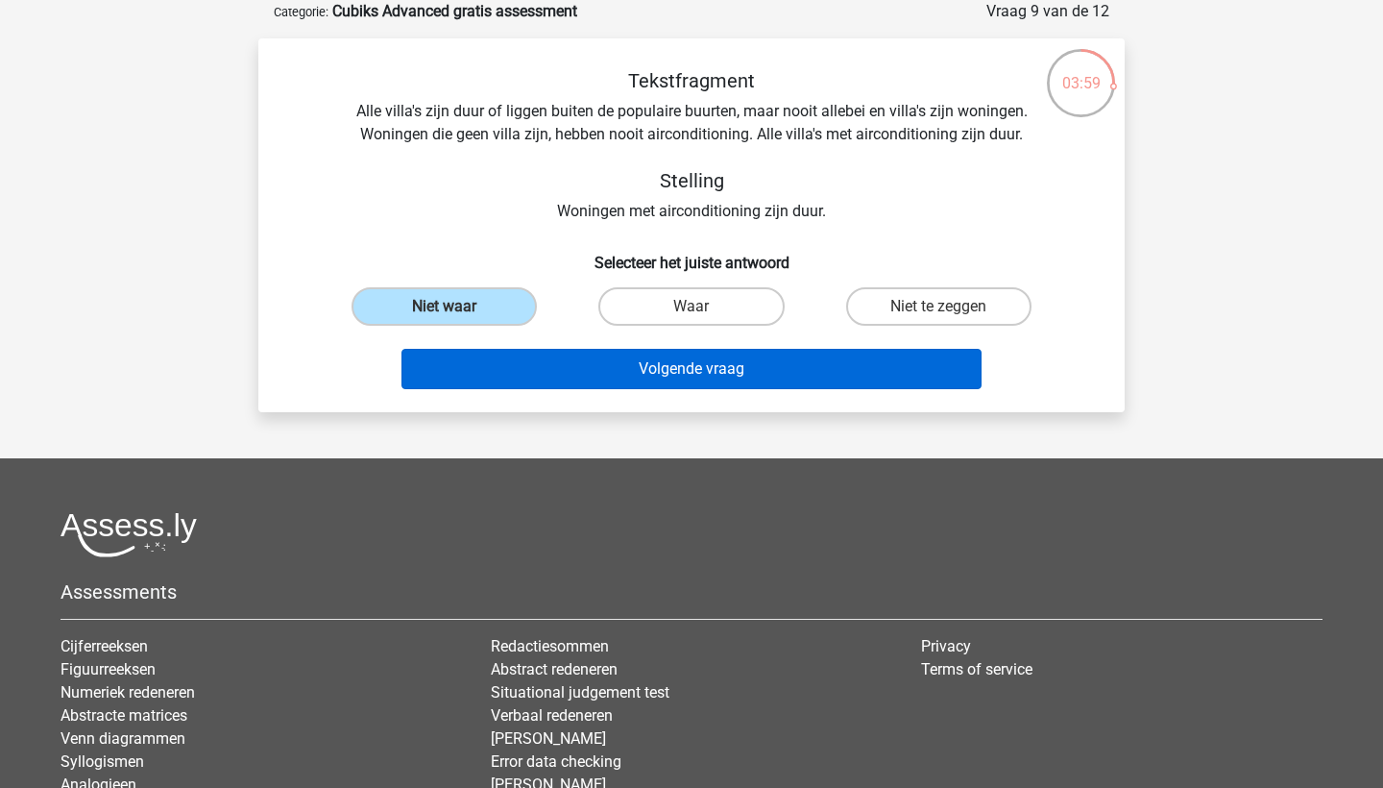
click at [631, 369] on button "Volgende vraag" at bounding box center [692, 369] width 581 height 40
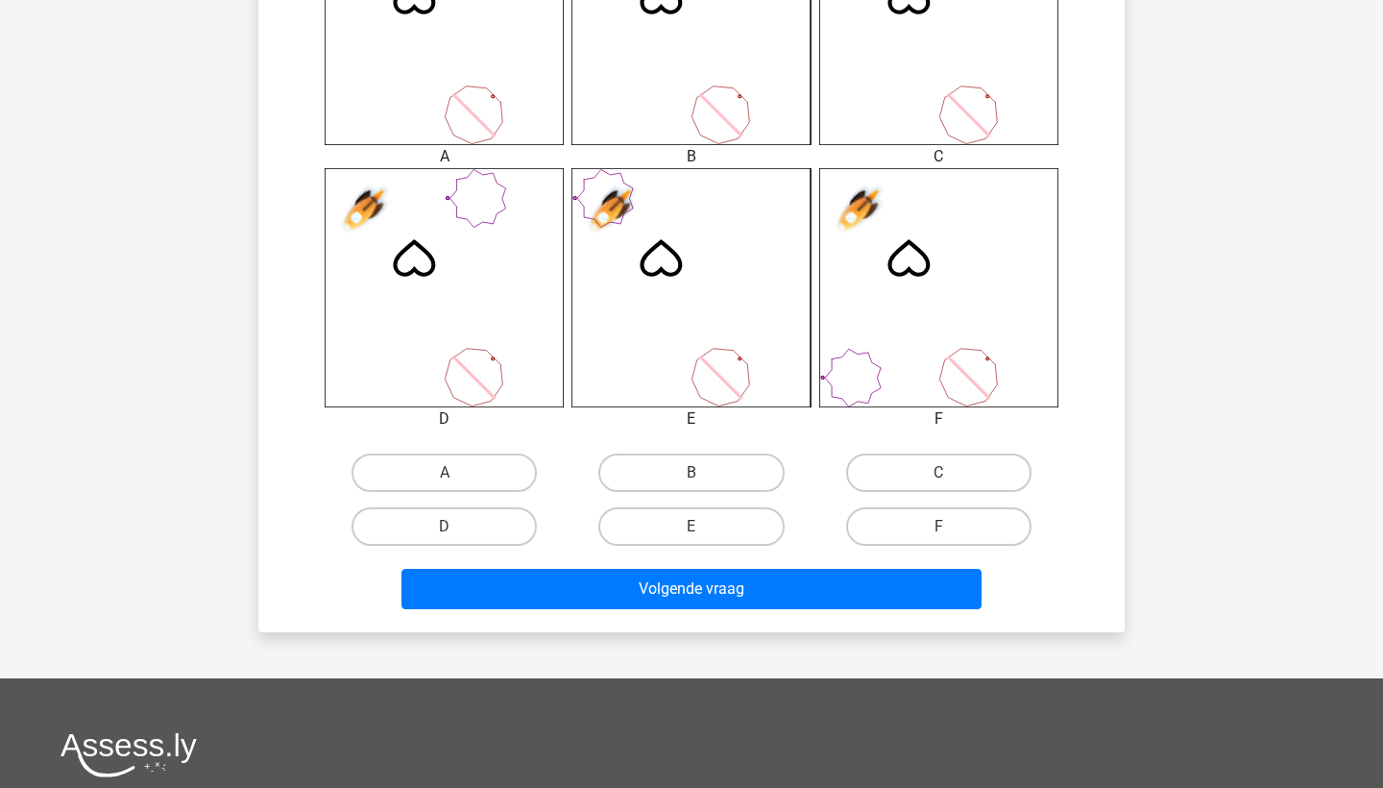
scroll to position [927, 0]
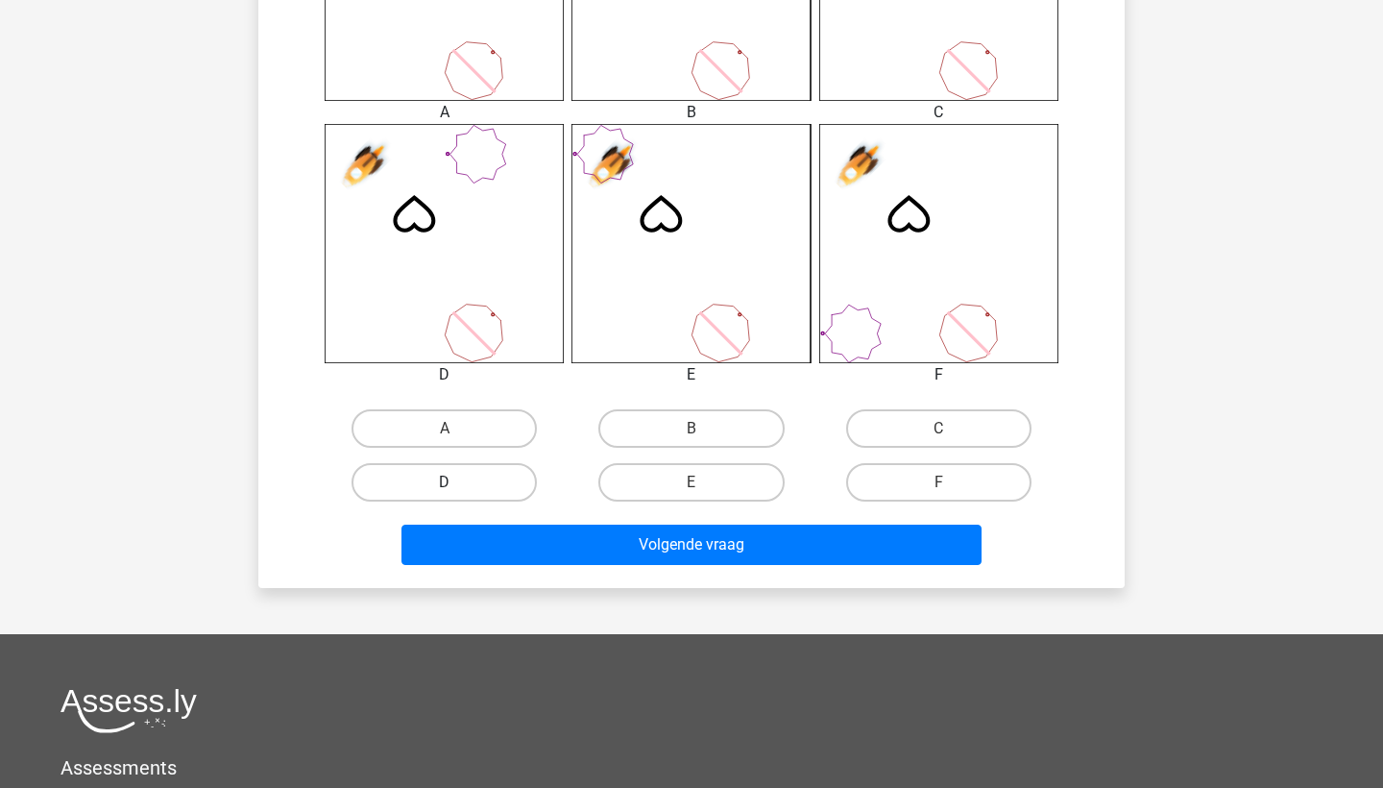
click at [441, 482] on label "D" at bounding box center [444, 482] width 185 height 38
click at [445, 482] on input "D" at bounding box center [451, 488] width 12 height 12
radio input "true"
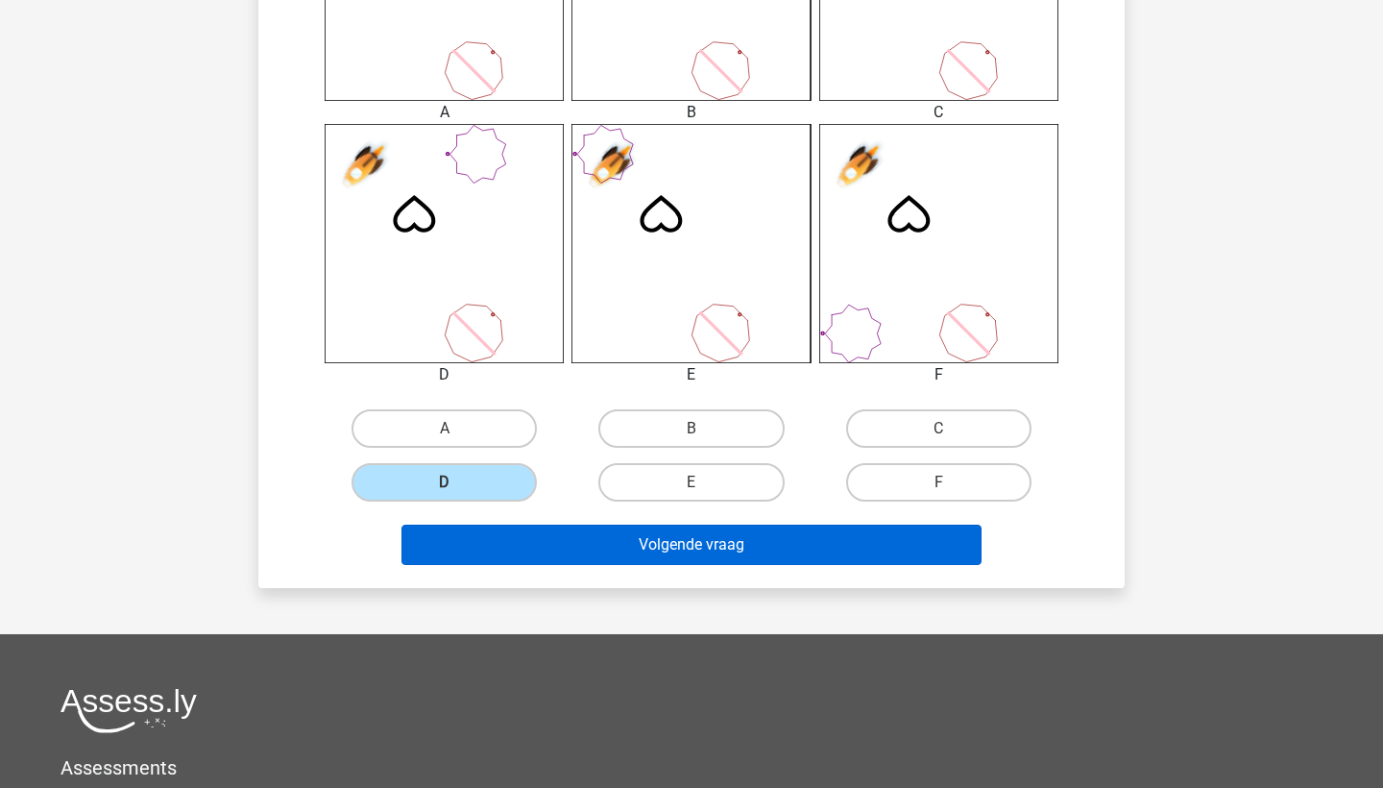
click at [607, 552] on button "Volgende vraag" at bounding box center [692, 545] width 581 height 40
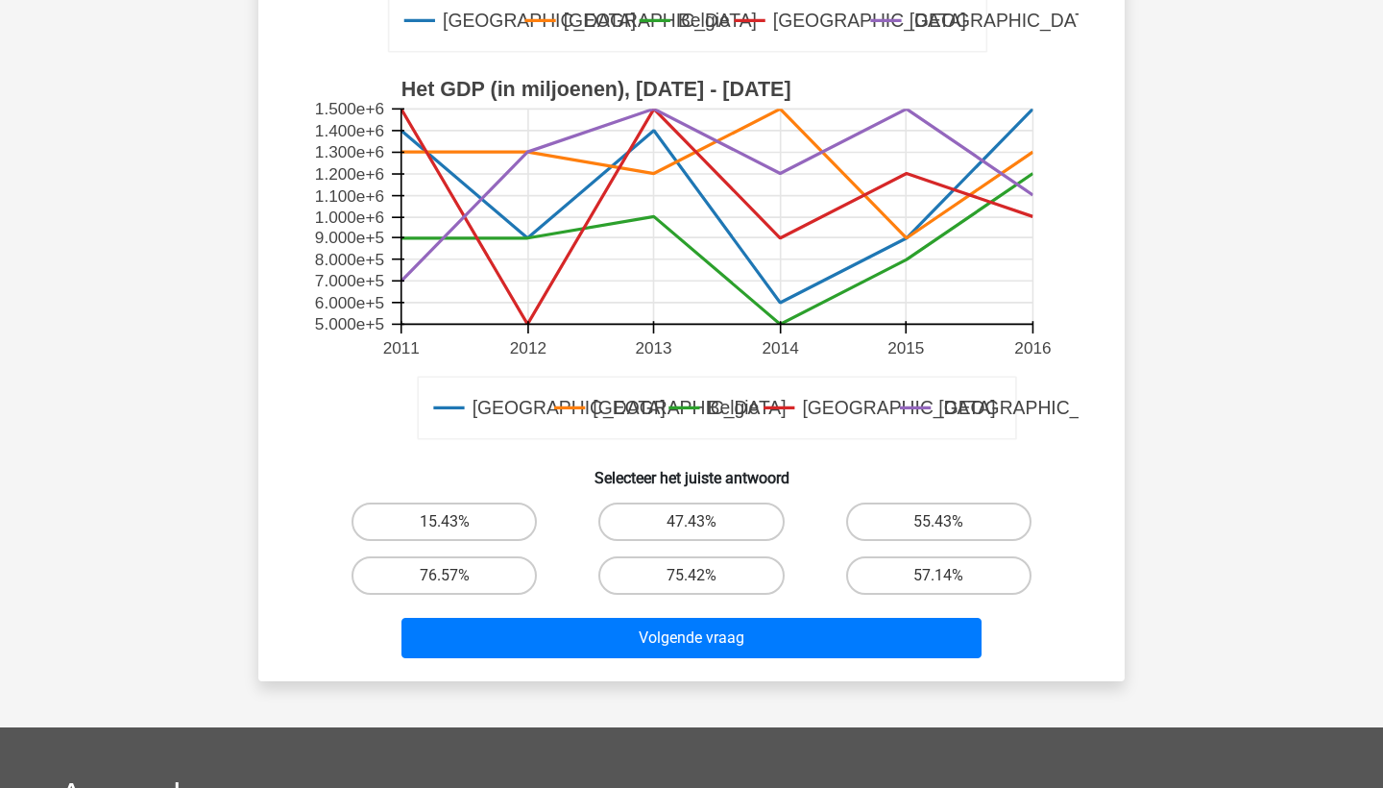
scroll to position [552, 0]
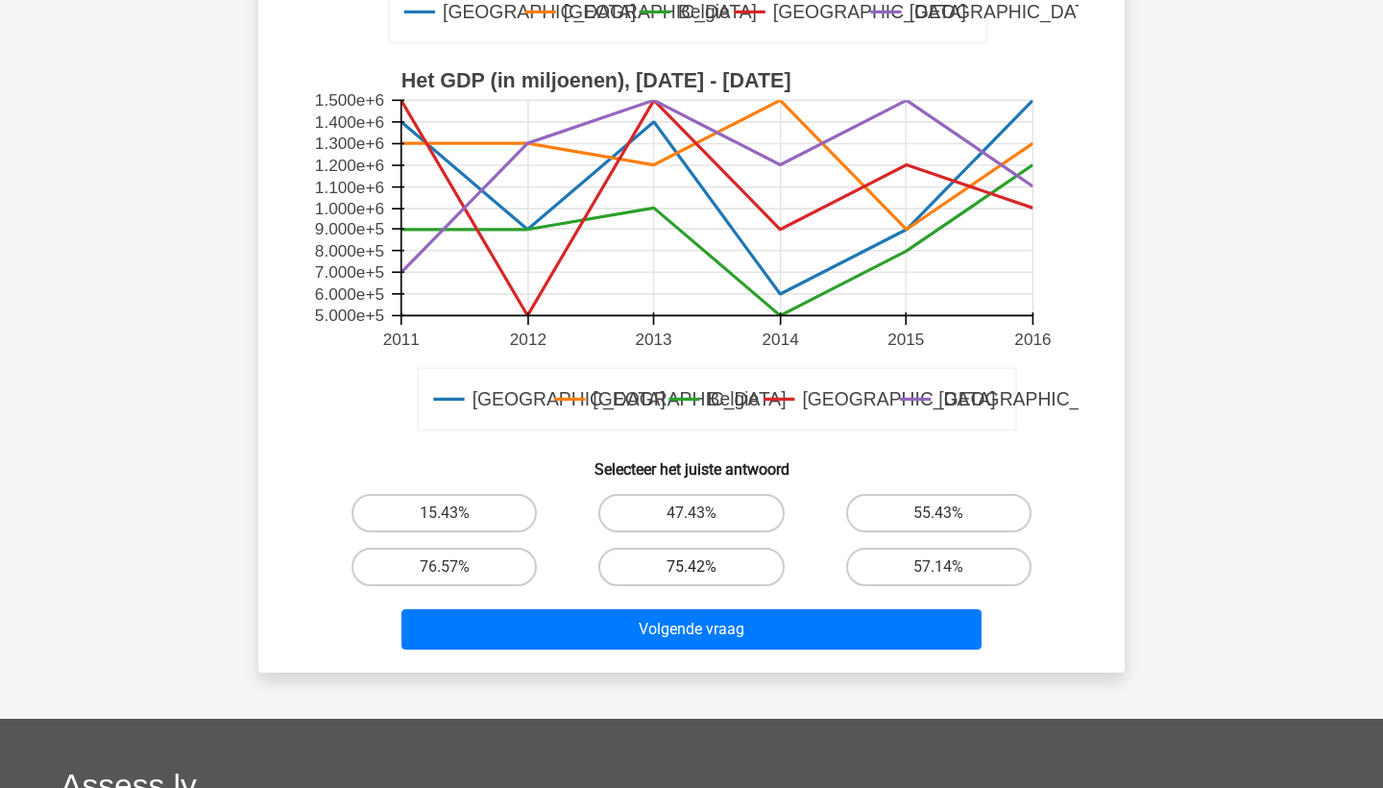
click at [690, 565] on label "75.42%" at bounding box center [691, 567] width 185 height 38
click at [692, 567] on input "75.42%" at bounding box center [698, 573] width 12 height 12
radio input "true"
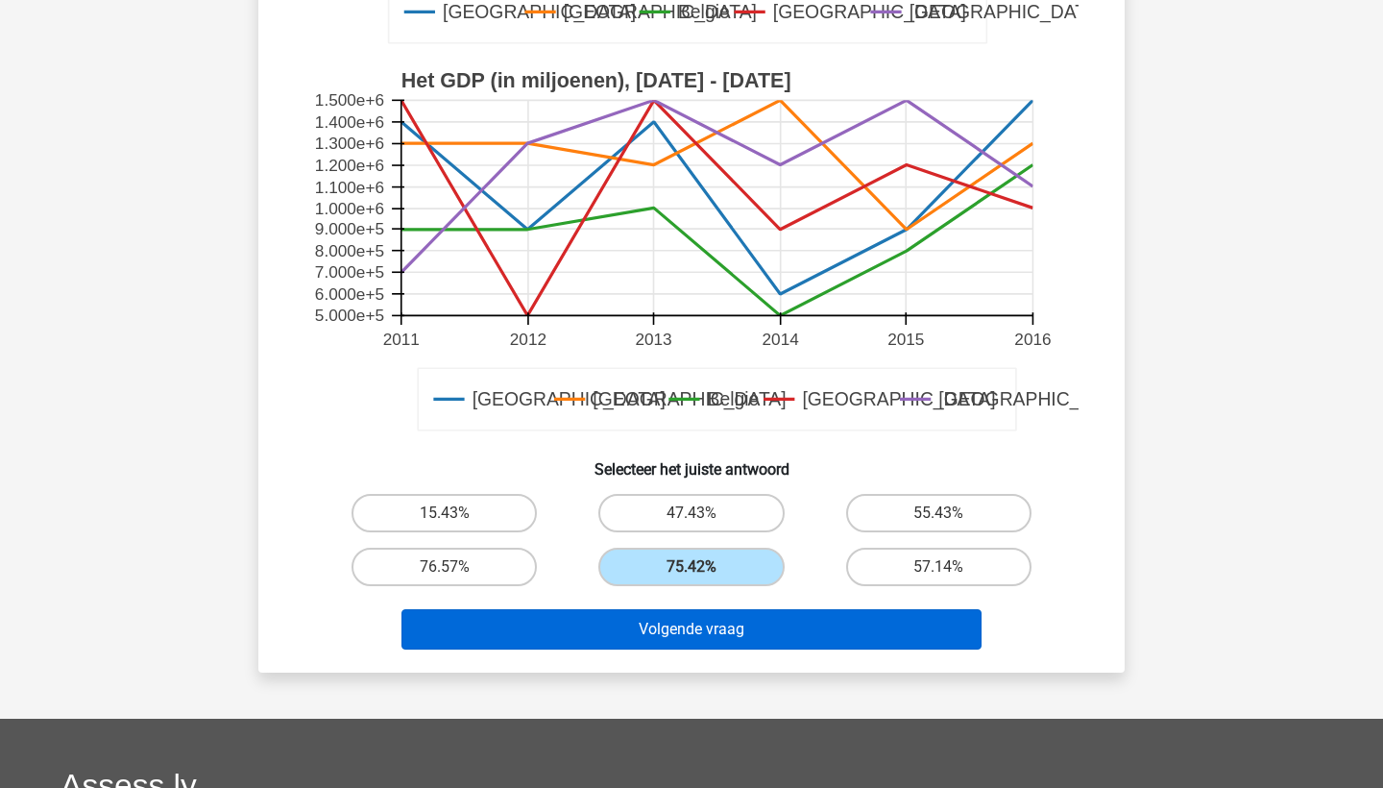
click at [766, 623] on button "Volgende vraag" at bounding box center [692, 629] width 581 height 40
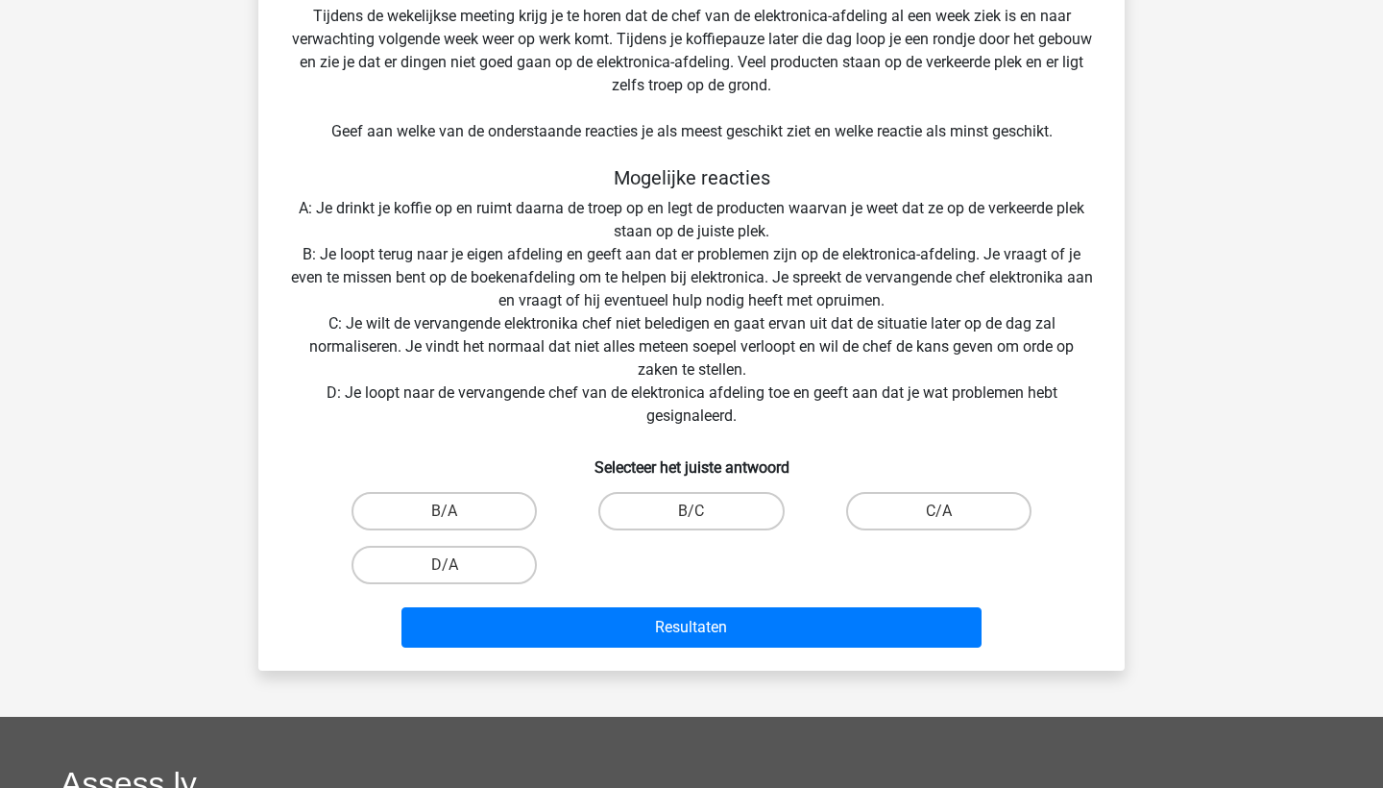
scroll to position [441, 0]
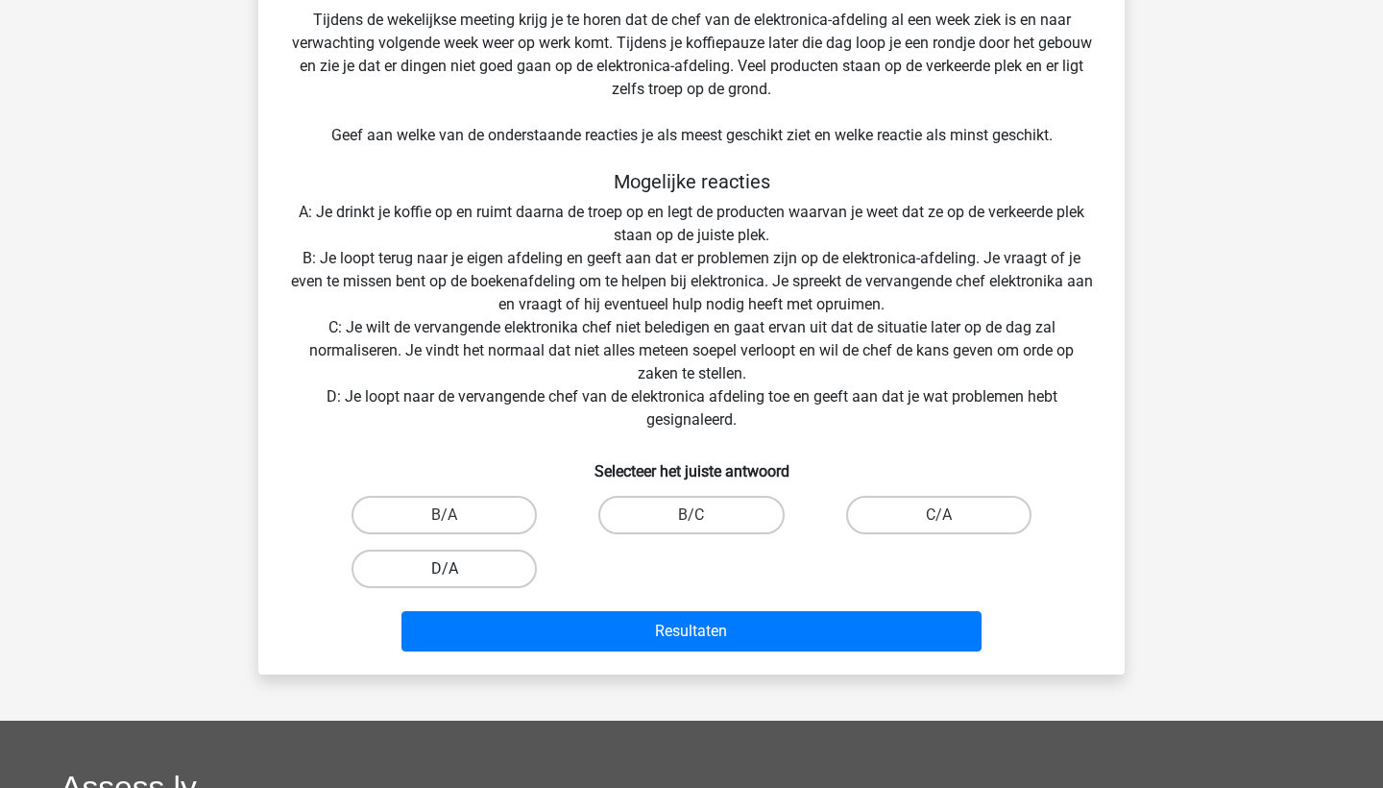
click at [446, 567] on label "D/A" at bounding box center [444, 569] width 185 height 38
click at [446, 569] on input "D/A" at bounding box center [451, 575] width 12 height 12
radio input "true"
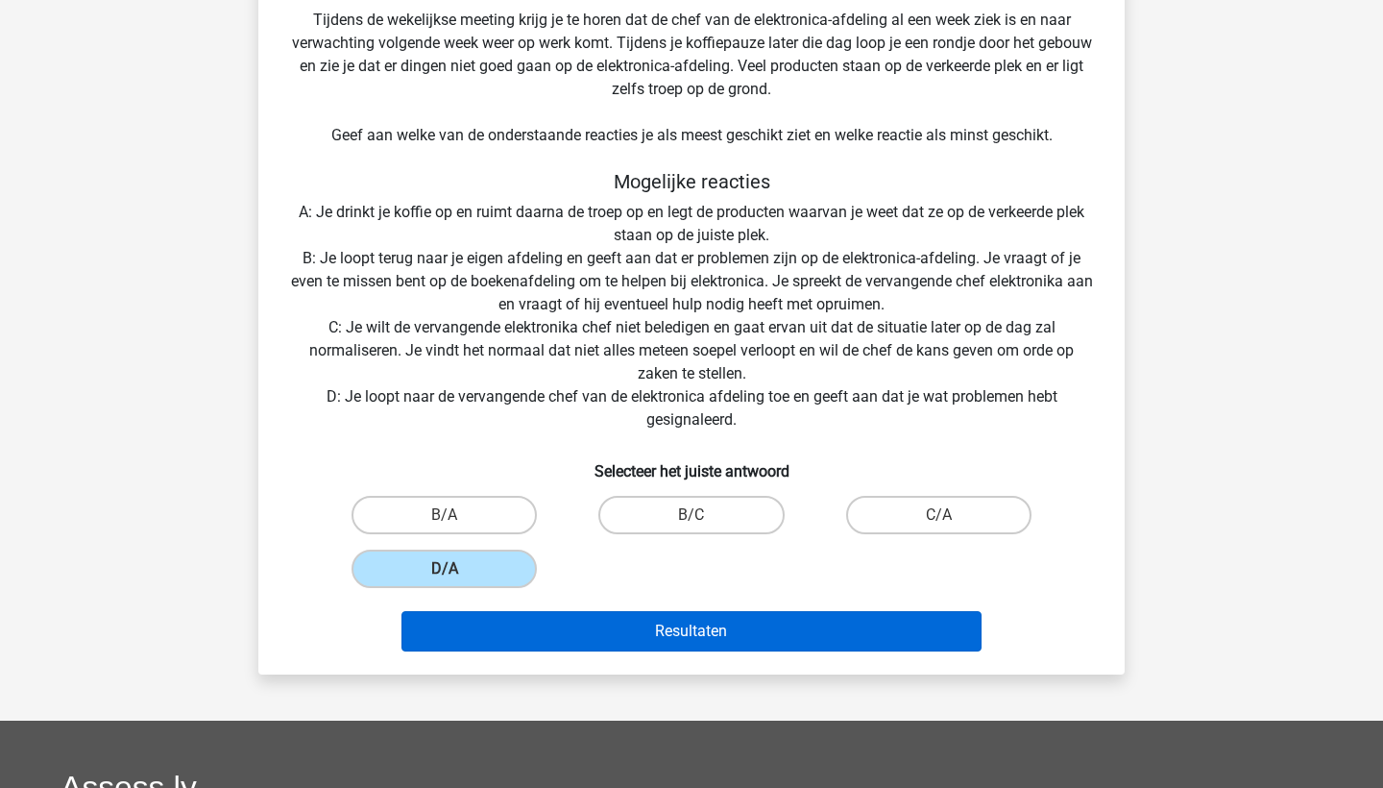
click at [604, 630] on button "Resultaten" at bounding box center [692, 631] width 581 height 40
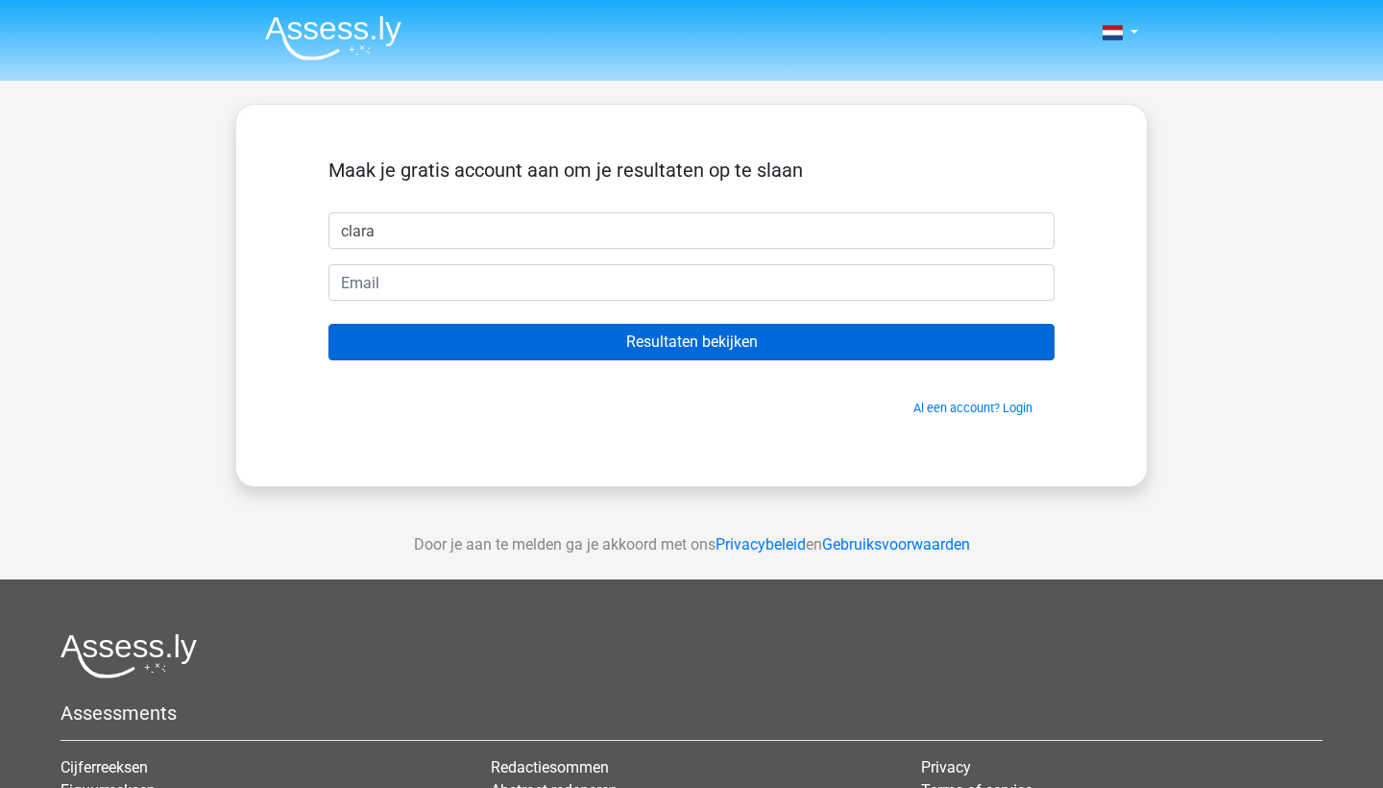
type input "clara"
click at [622, 341] on input "Resultaten bekijken" at bounding box center [692, 342] width 726 height 37
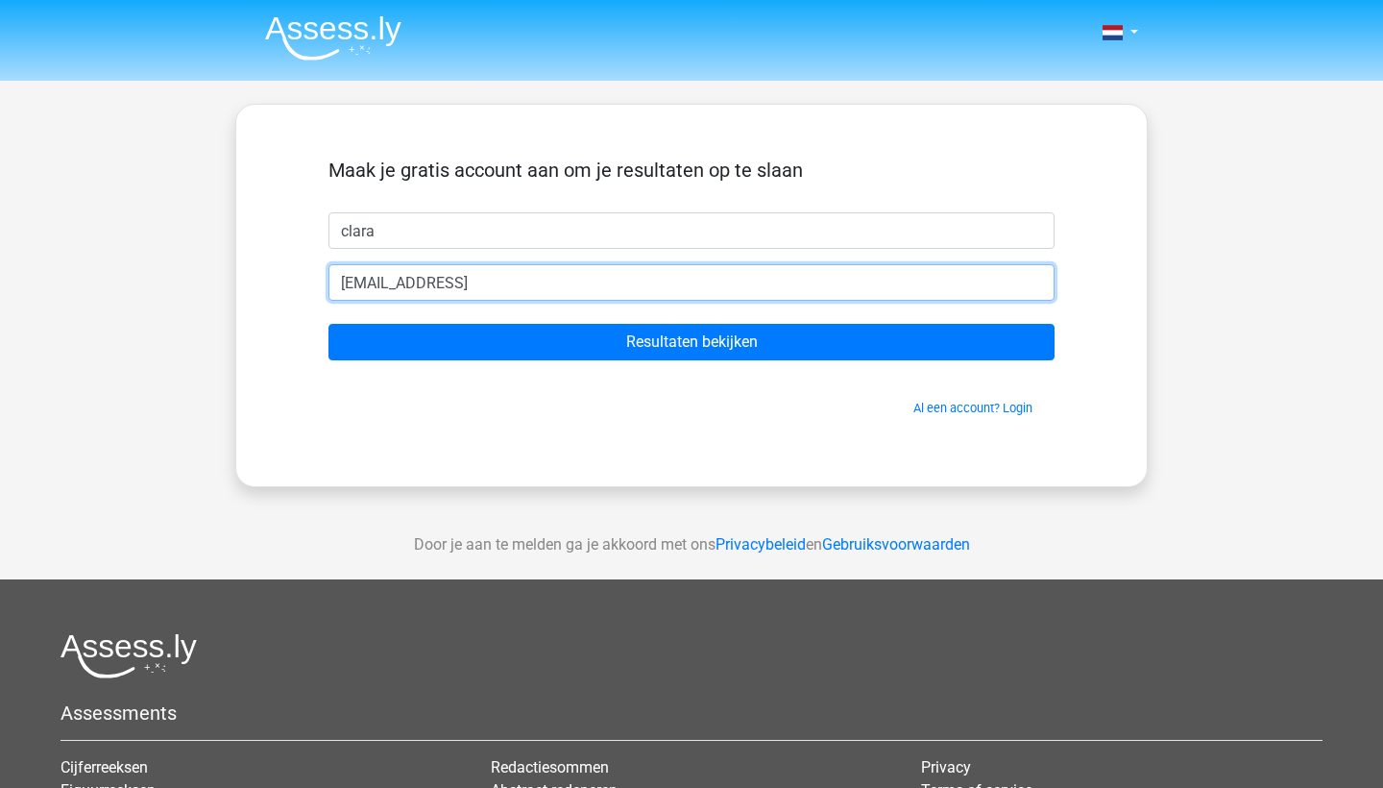
type input "clara_vermeire@hotmail.com"
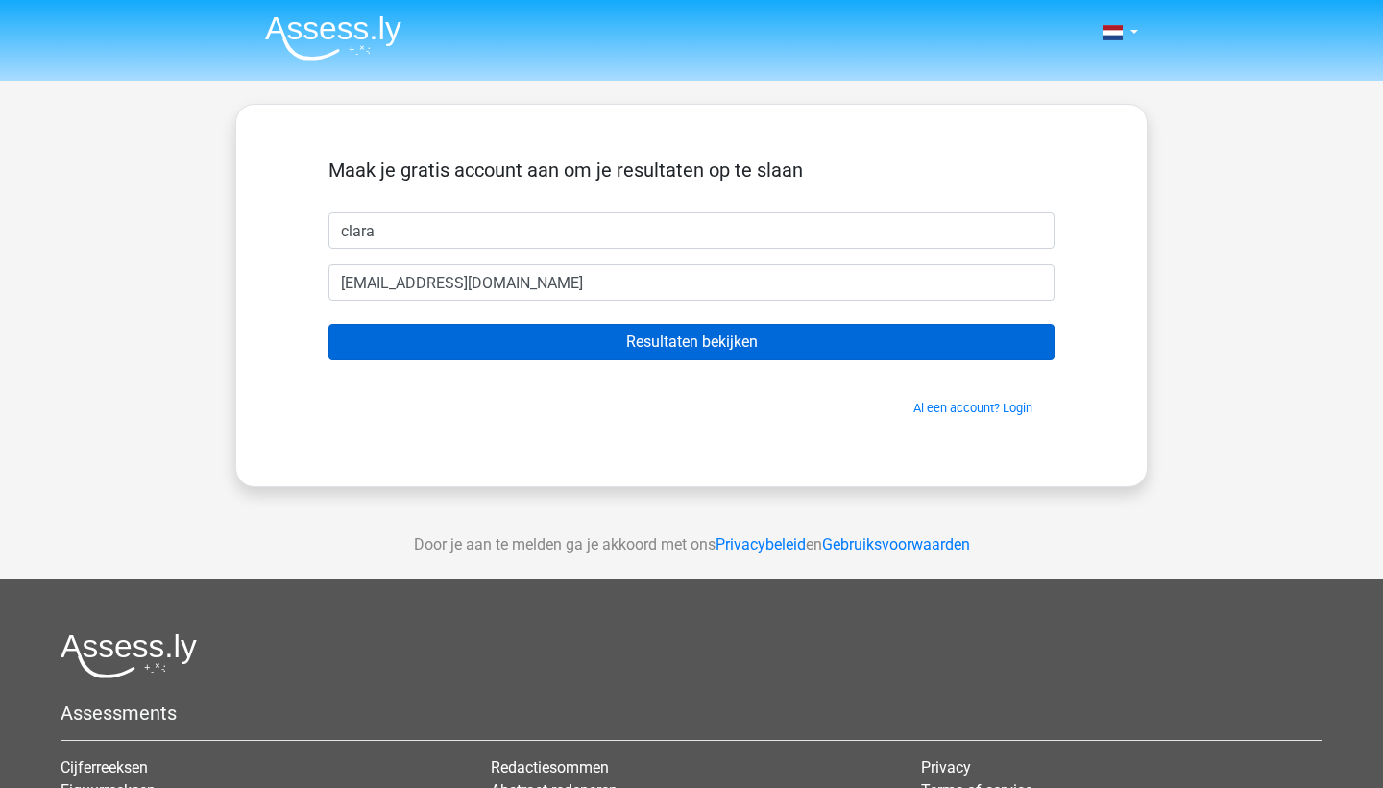
click at [586, 336] on input "Resultaten bekijken" at bounding box center [692, 342] width 726 height 37
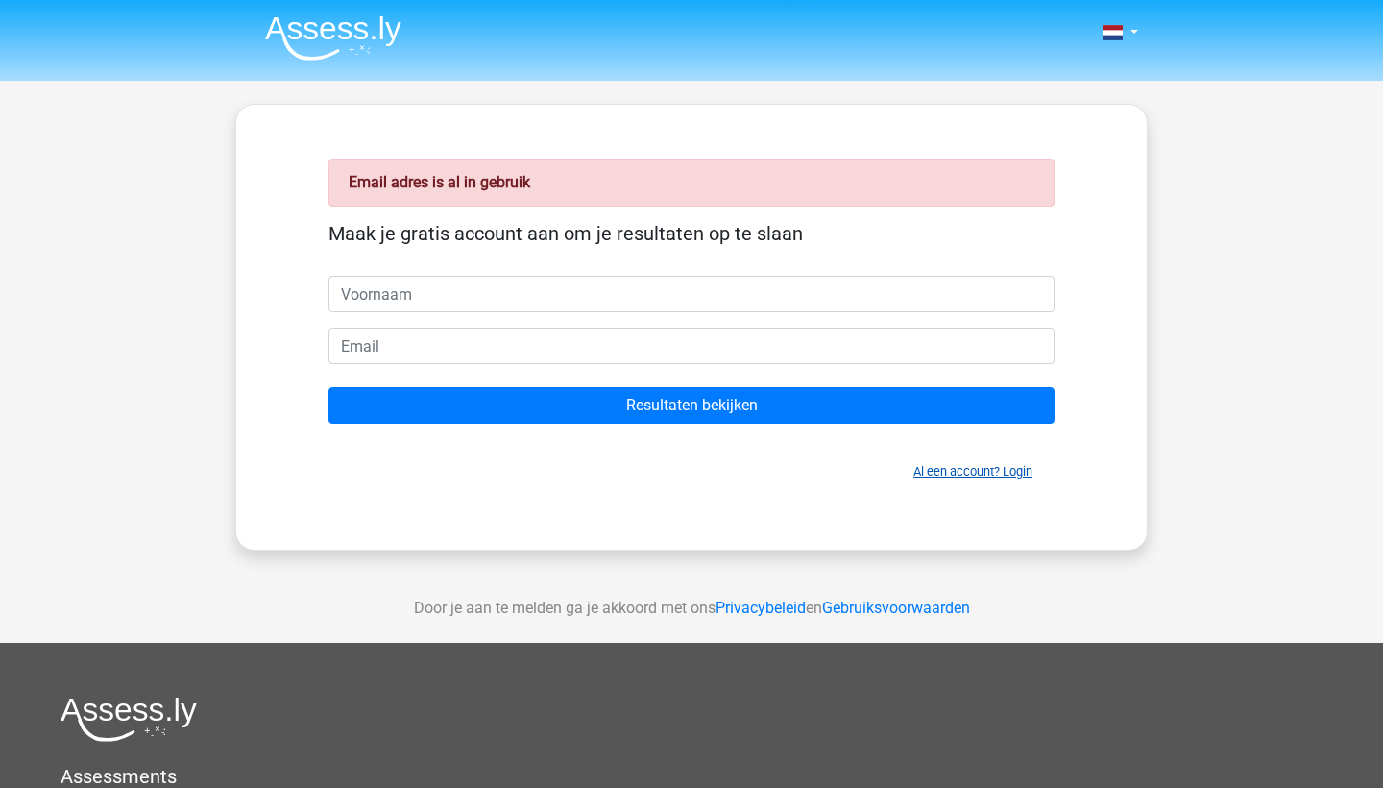
click at [951, 468] on link "Al een account? Login" at bounding box center [973, 471] width 119 height 14
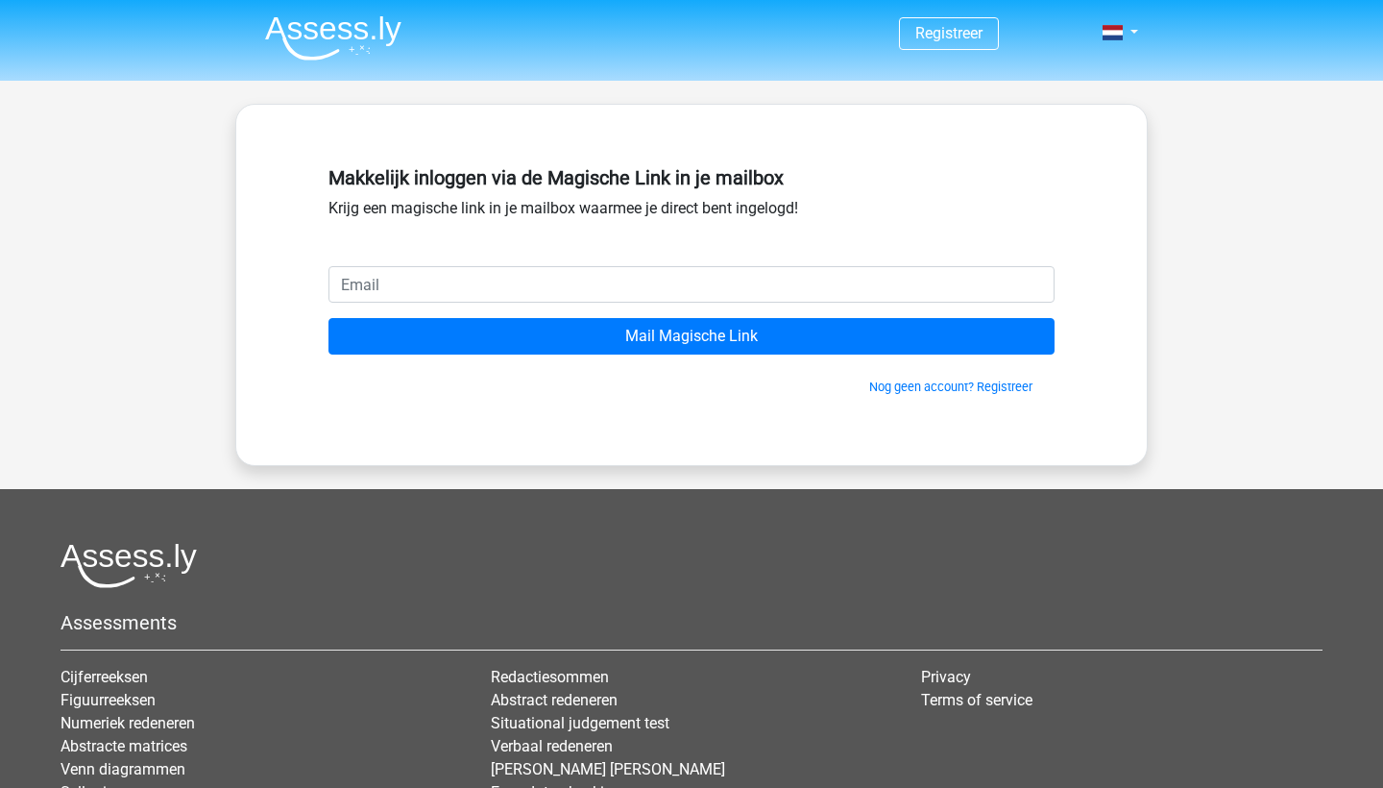
click at [732, 283] on input "email" at bounding box center [692, 284] width 726 height 37
type input "[EMAIL_ADDRESS][DOMAIN_NAME]"
click at [692, 336] on input "Mail Magische Link" at bounding box center [692, 336] width 726 height 37
